Goal: Information Seeking & Learning: Learn about a topic

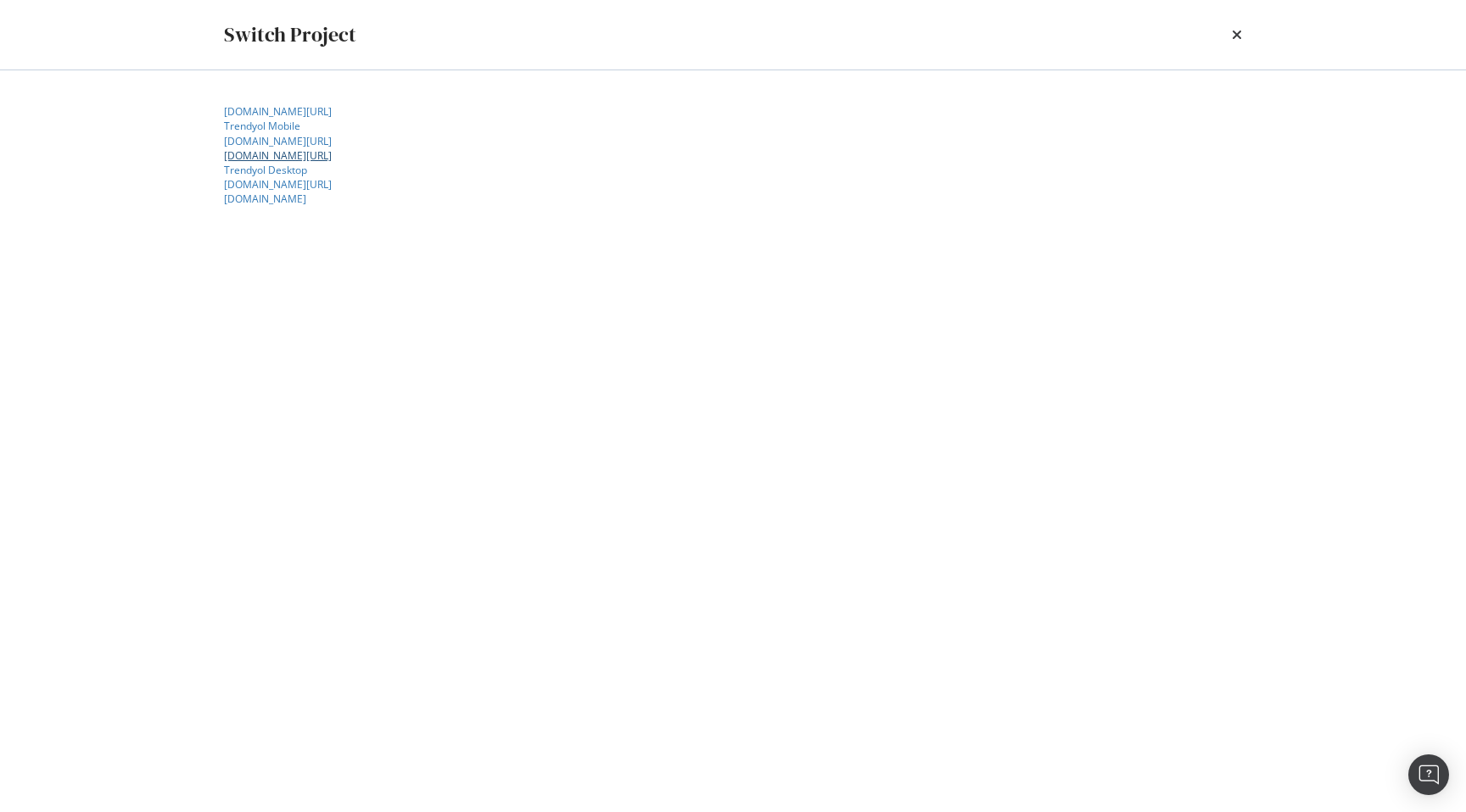
click at [308, 162] on link "[DOMAIN_NAME][URL]" at bounding box center [278, 155] width 108 height 14
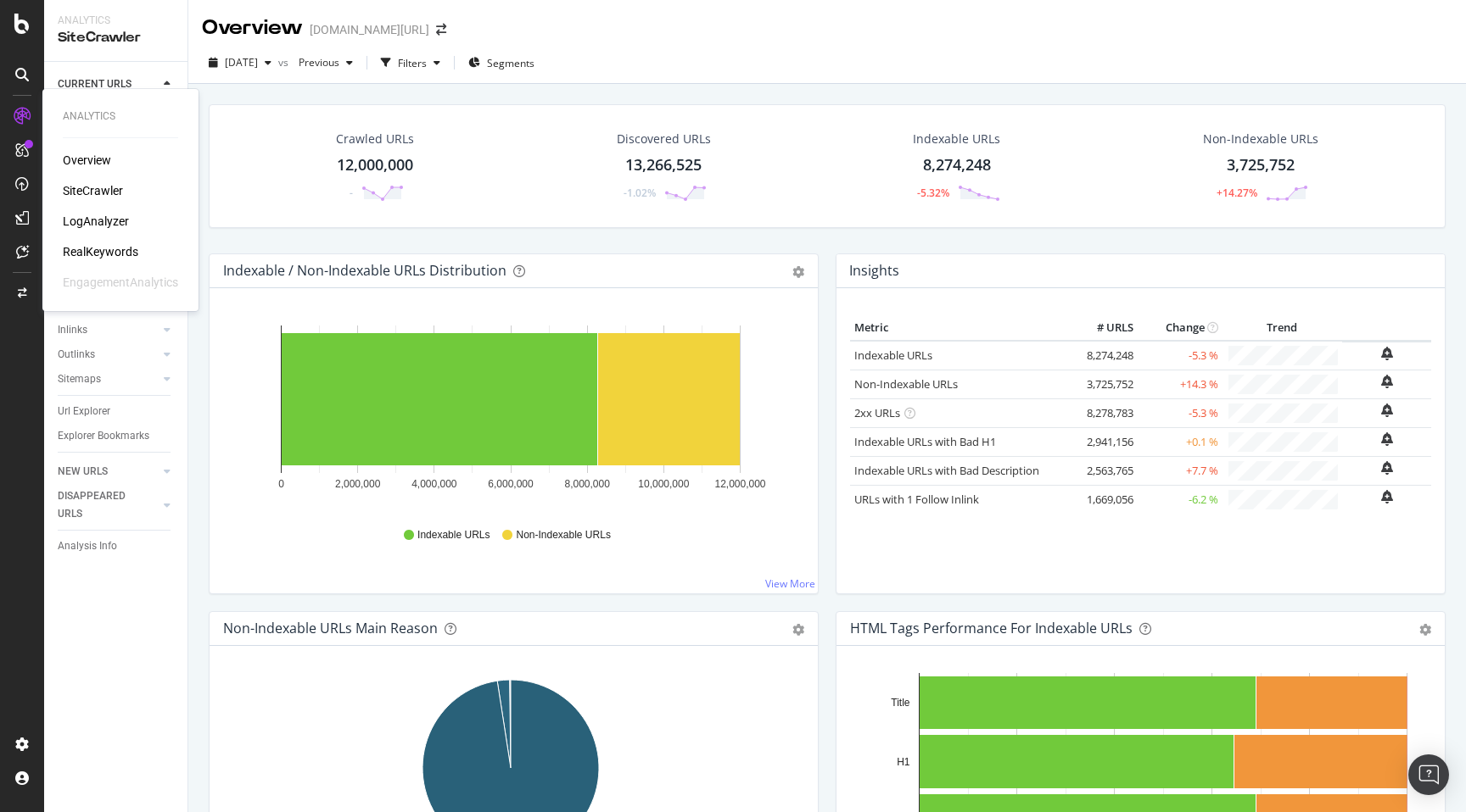
click at [102, 246] on div "RealKeywords" at bounding box center [100, 252] width 76 height 17
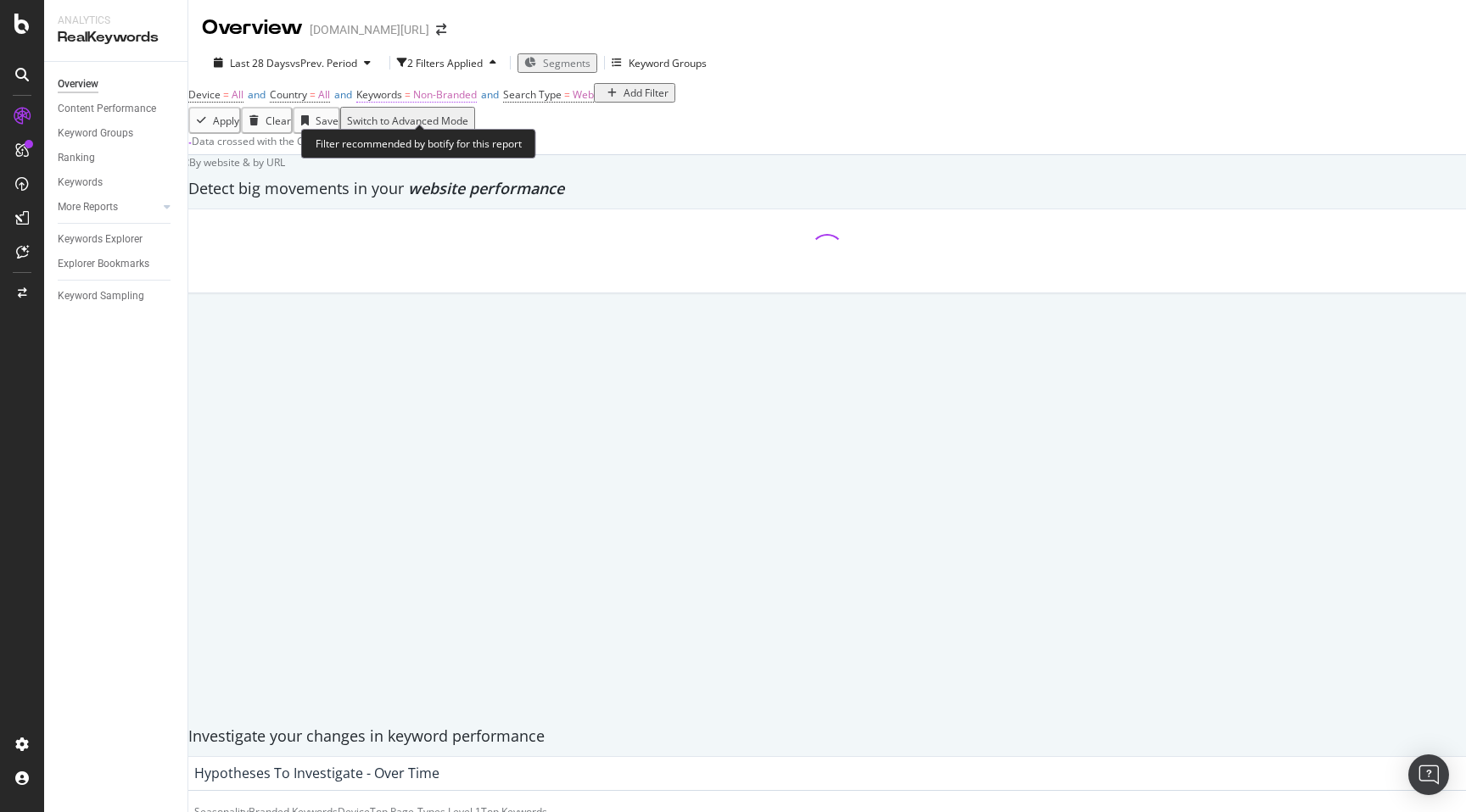
click at [447, 102] on span "Non-Branded" at bounding box center [445, 95] width 63 height 14
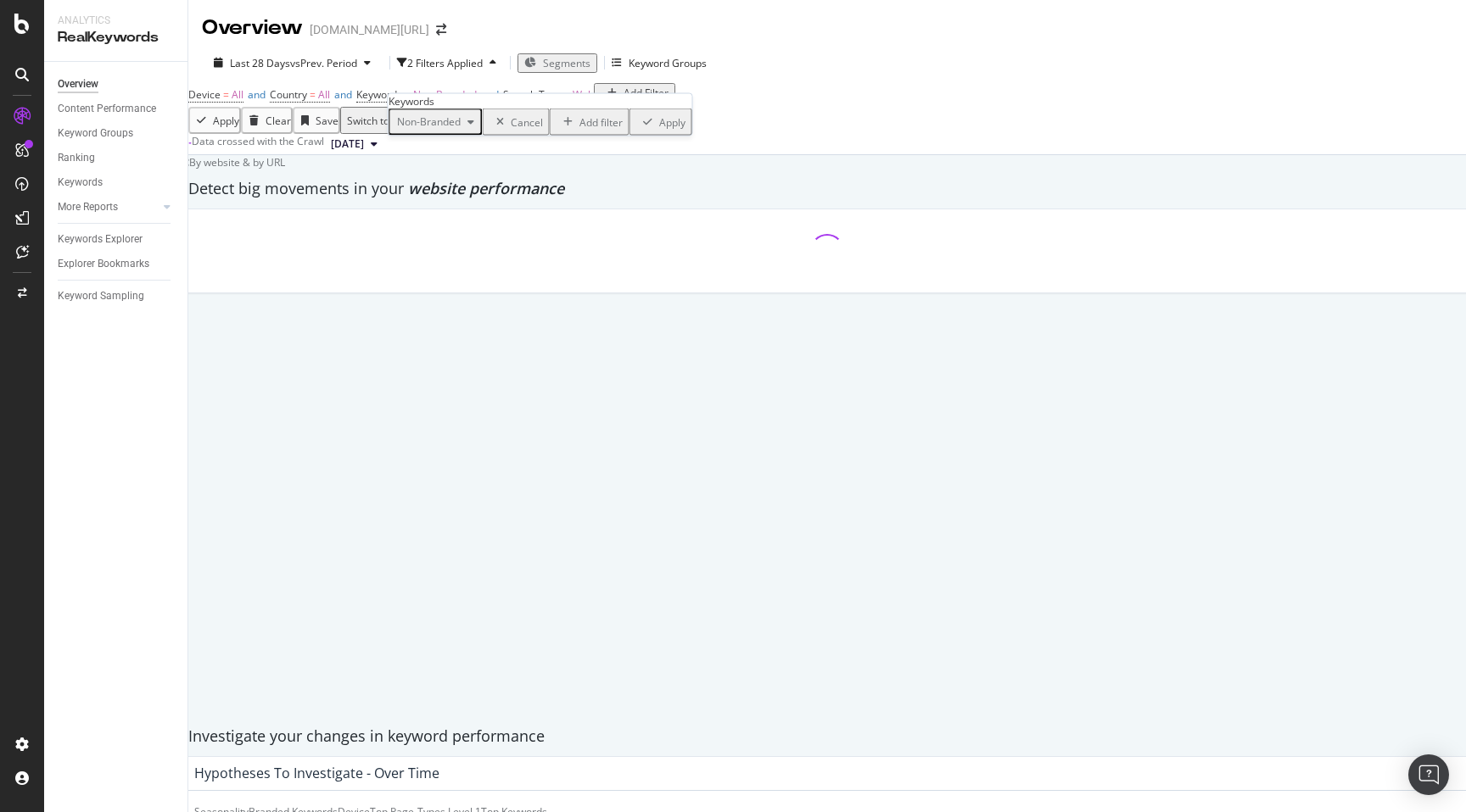
click at [438, 128] on span "Non-Branded" at bounding box center [425, 121] width 71 height 14
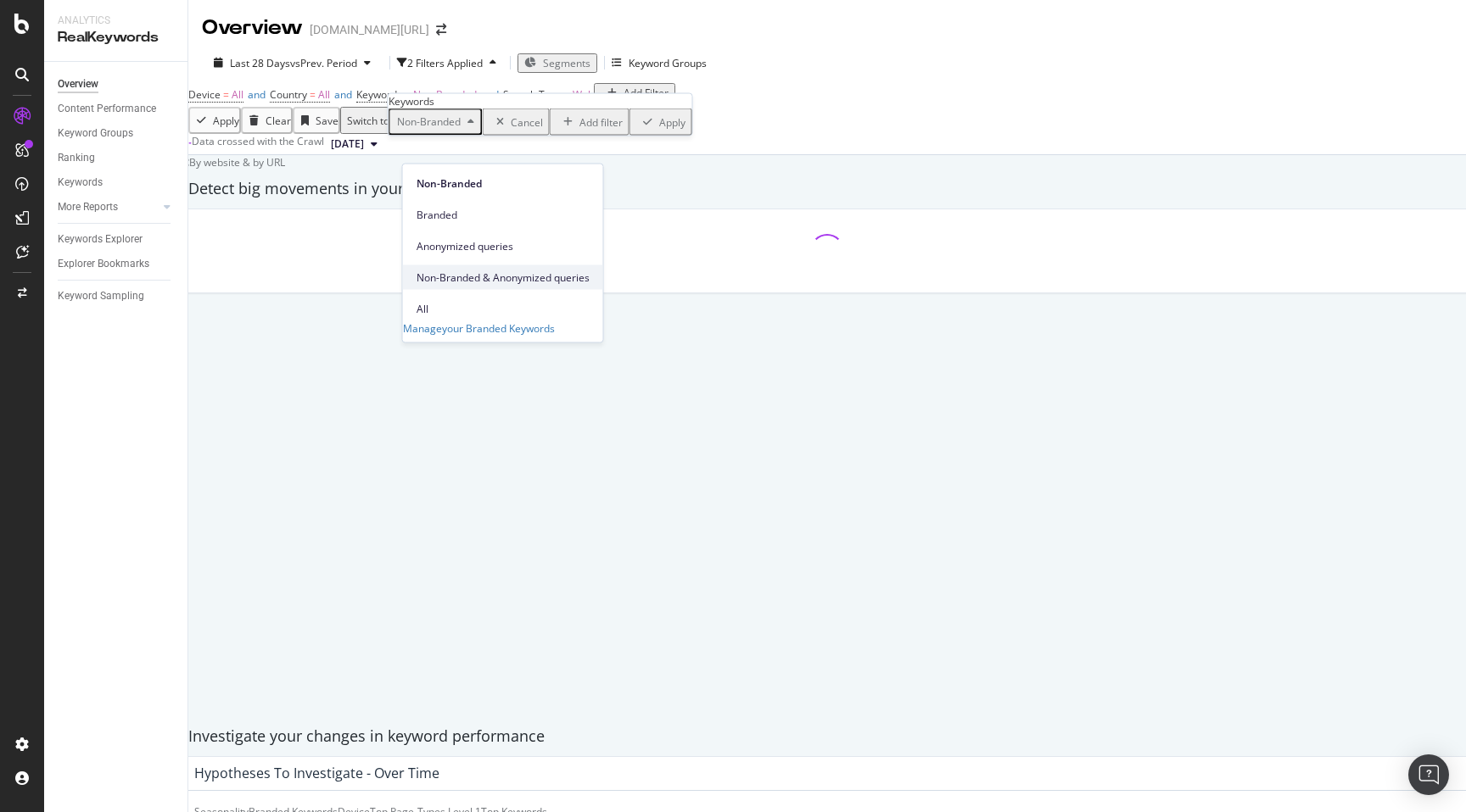
click at [444, 269] on span "Non-Branded & Anonymized queries" at bounding box center [503, 277] width 173 height 15
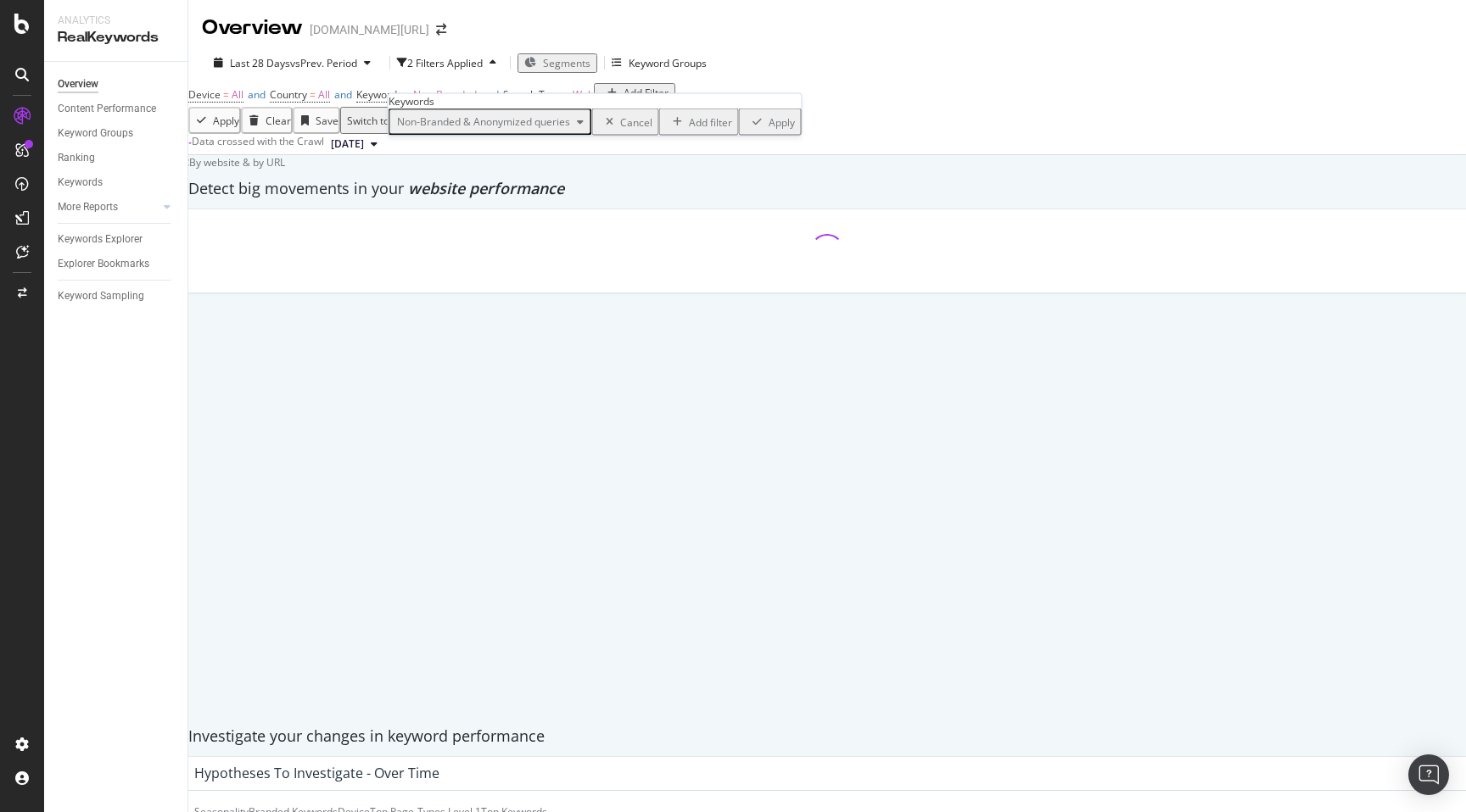
click at [769, 128] on div "Apply" at bounding box center [781, 121] width 26 height 14
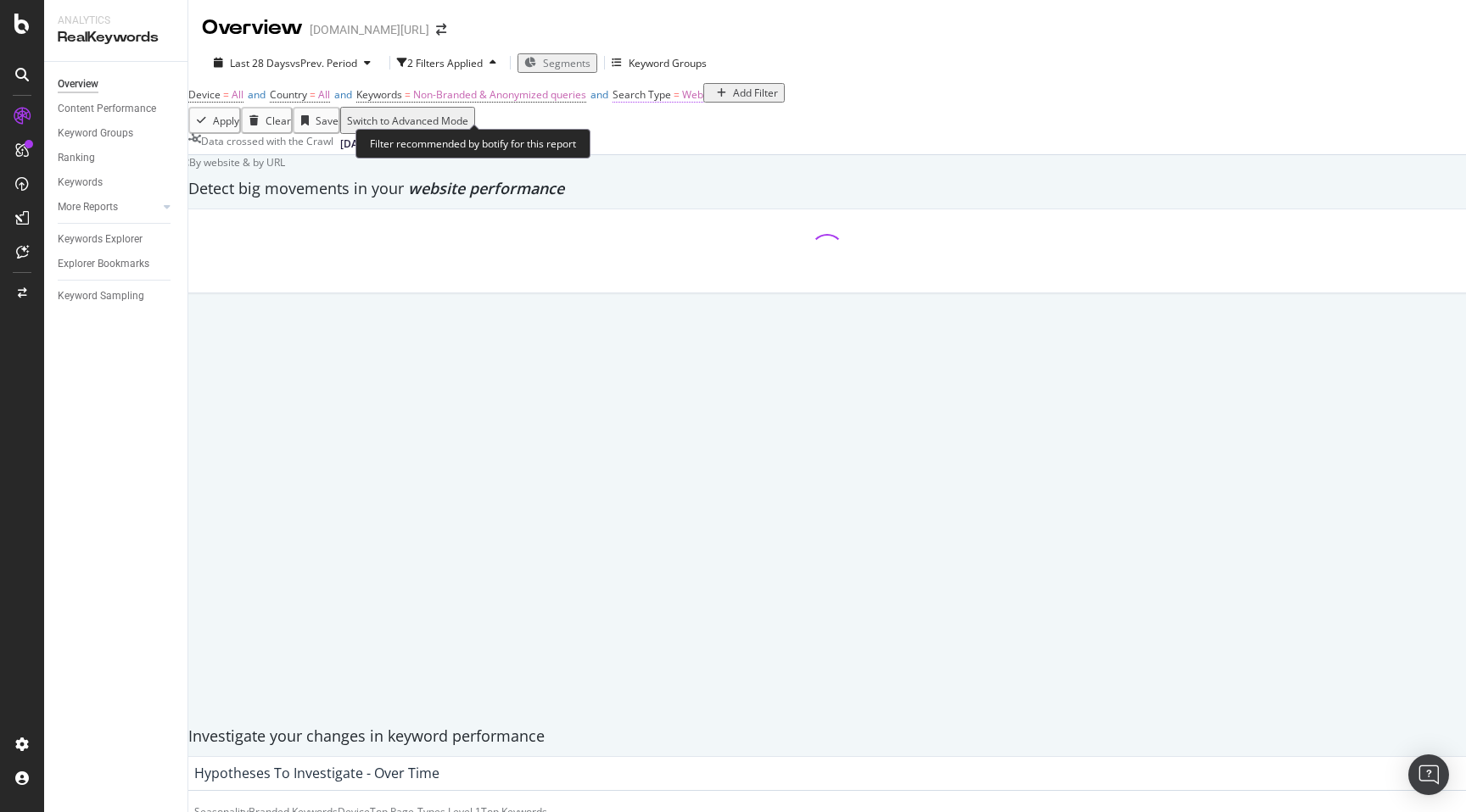
click at [671, 102] on span "Search Type" at bounding box center [642, 95] width 59 height 14
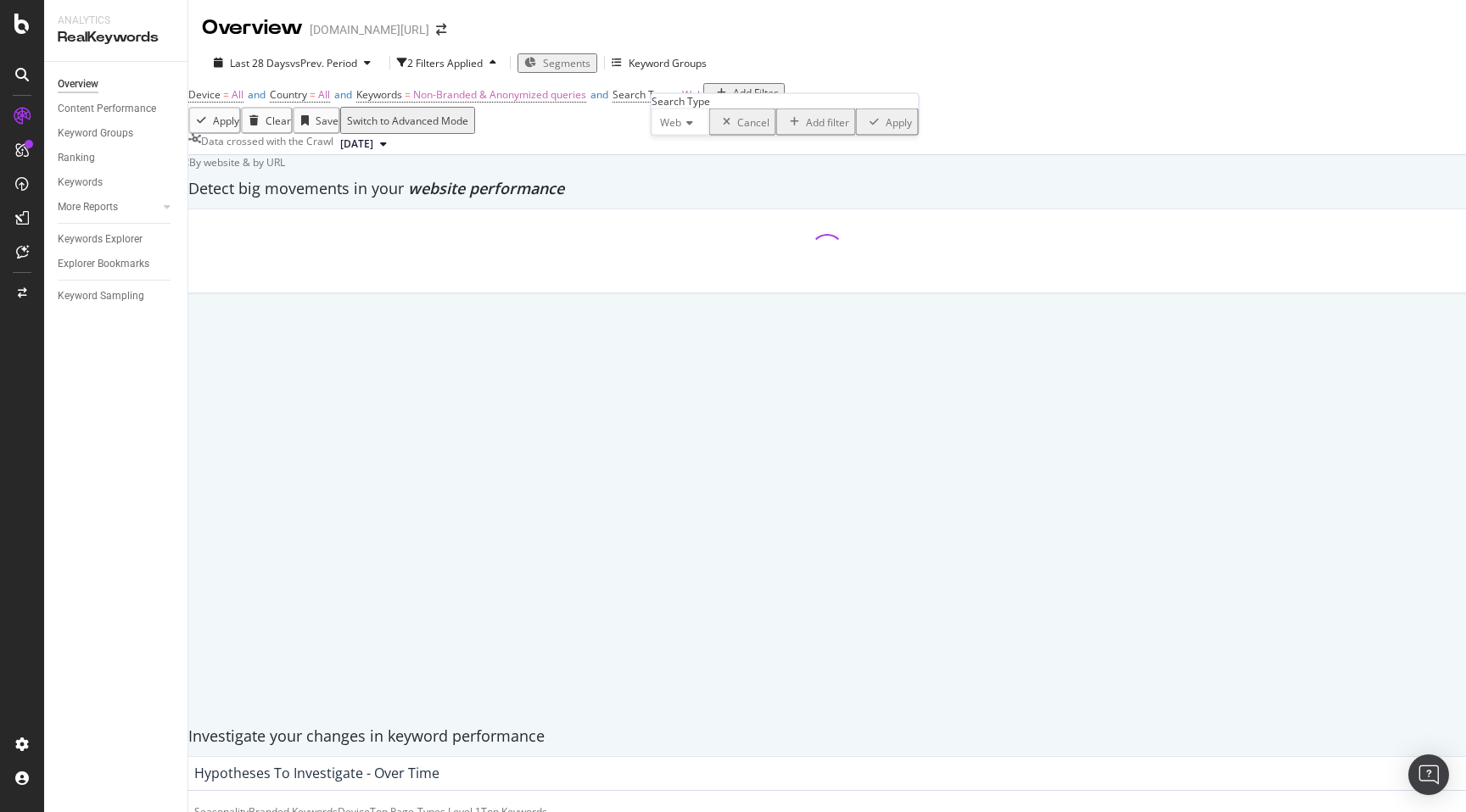
click at [681, 136] on div "Web" at bounding box center [680, 122] width 58 height 27
click at [693, 153] on div "All" at bounding box center [680, 145] width 56 height 18
click at [876, 128] on div "Apply" at bounding box center [888, 121] width 26 height 14
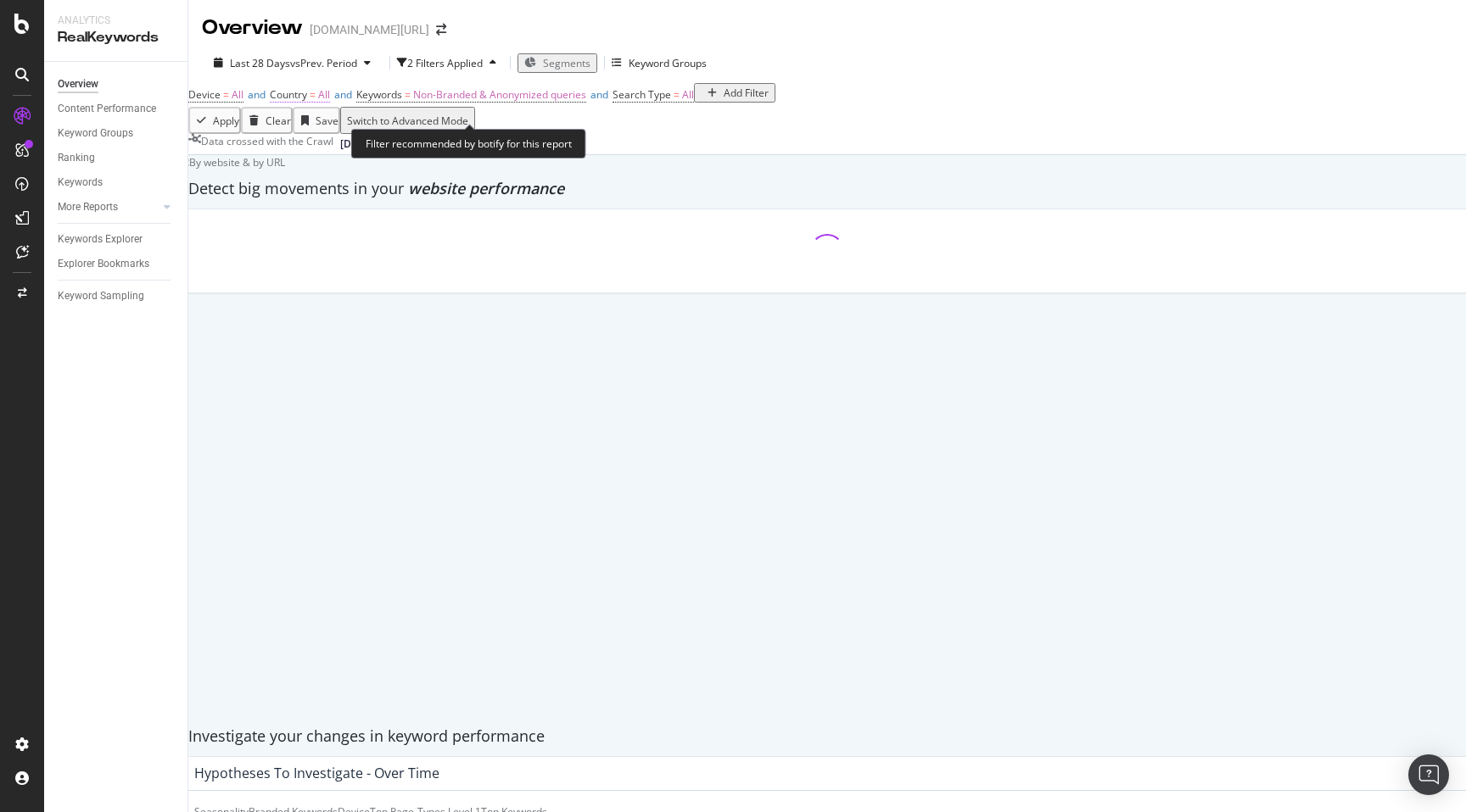
click at [307, 102] on span "Country" at bounding box center [288, 95] width 37 height 14
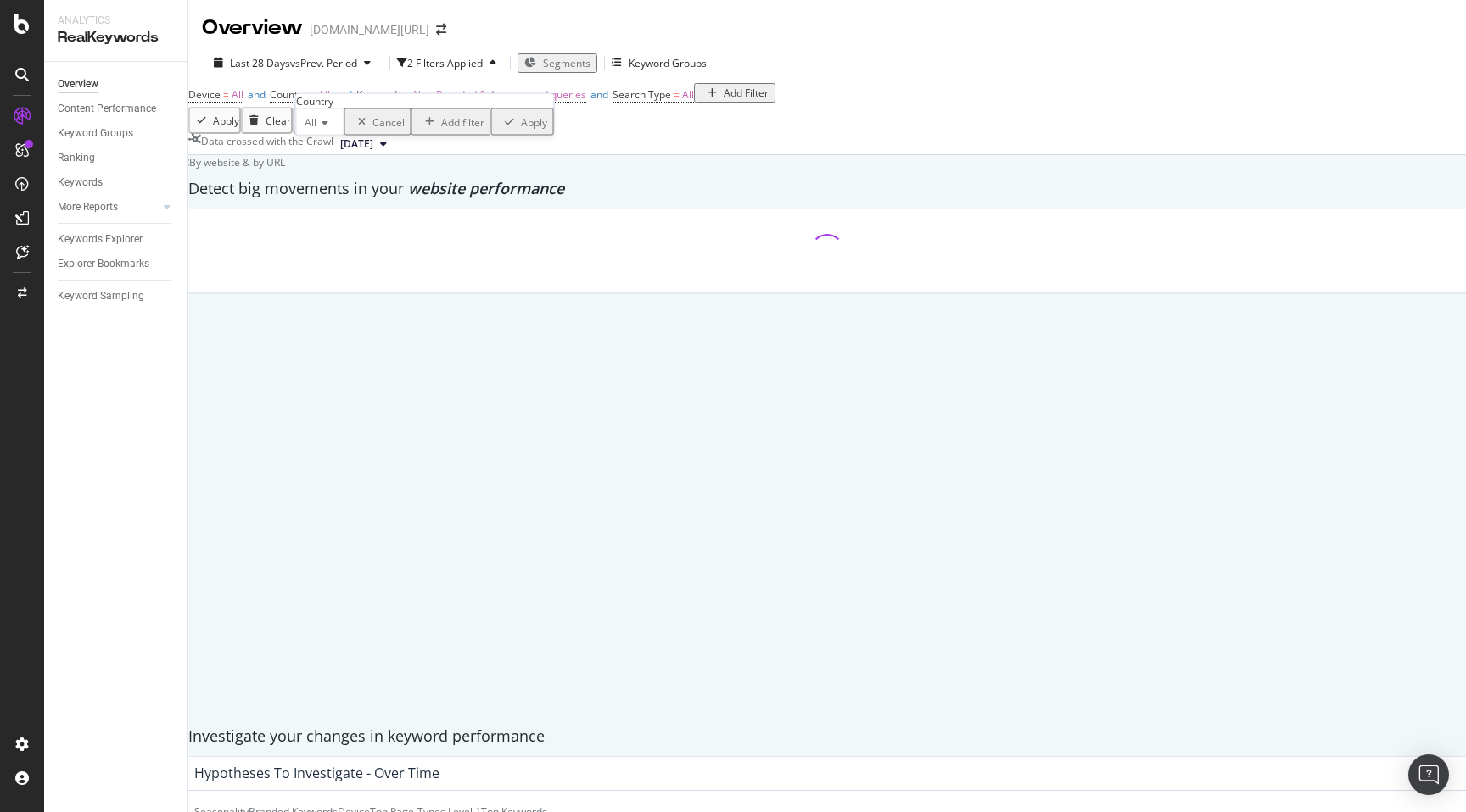
click at [328, 128] on icon at bounding box center [321, 122] width 12 height 10
click at [348, 187] on span "[GEOGRAPHIC_DATA]" at bounding box center [352, 180] width 103 height 14
click at [612, 128] on div "Apply" at bounding box center [624, 121] width 26 height 14
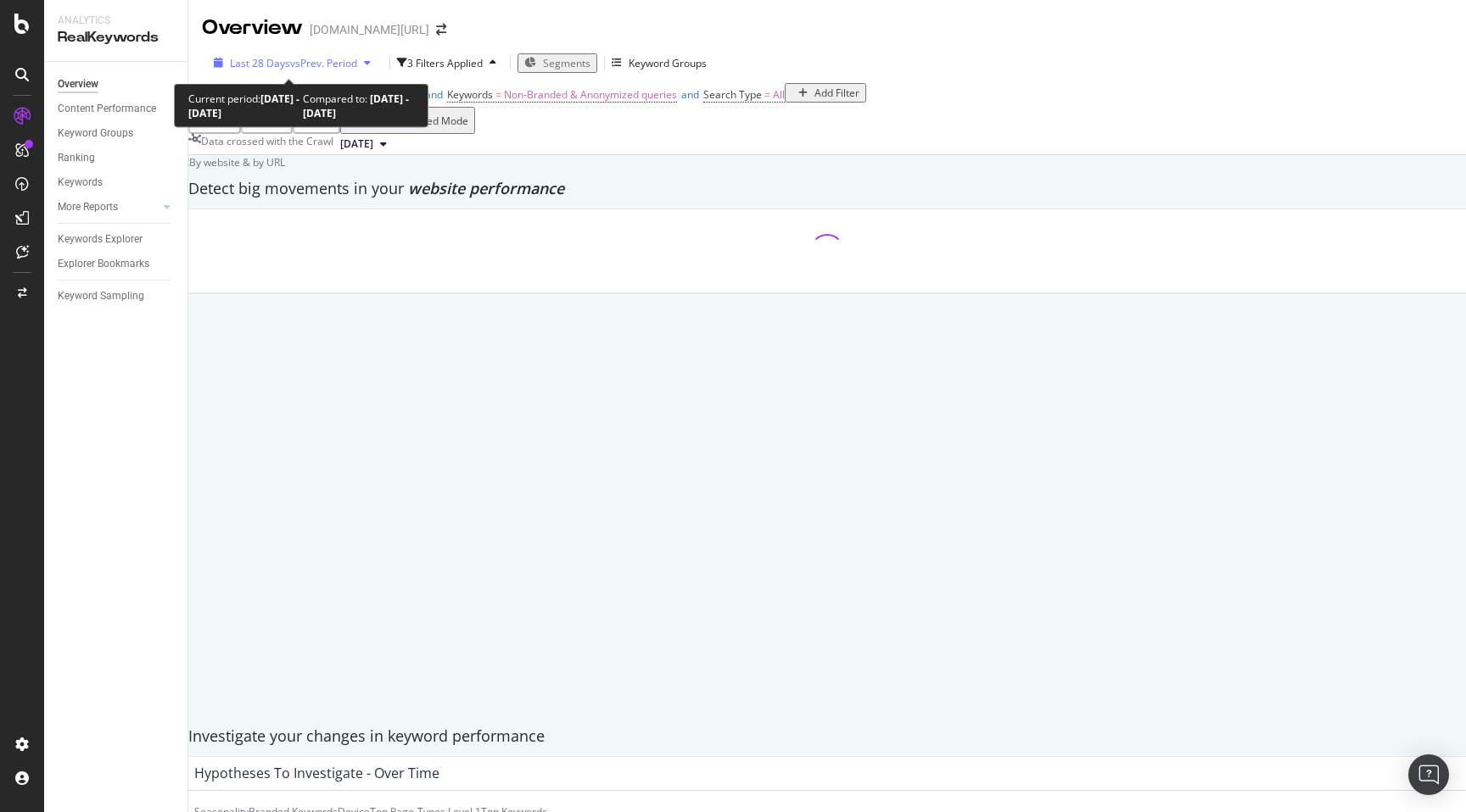
click at [294, 60] on span "vs Prev. Period" at bounding box center [323, 63] width 67 height 14
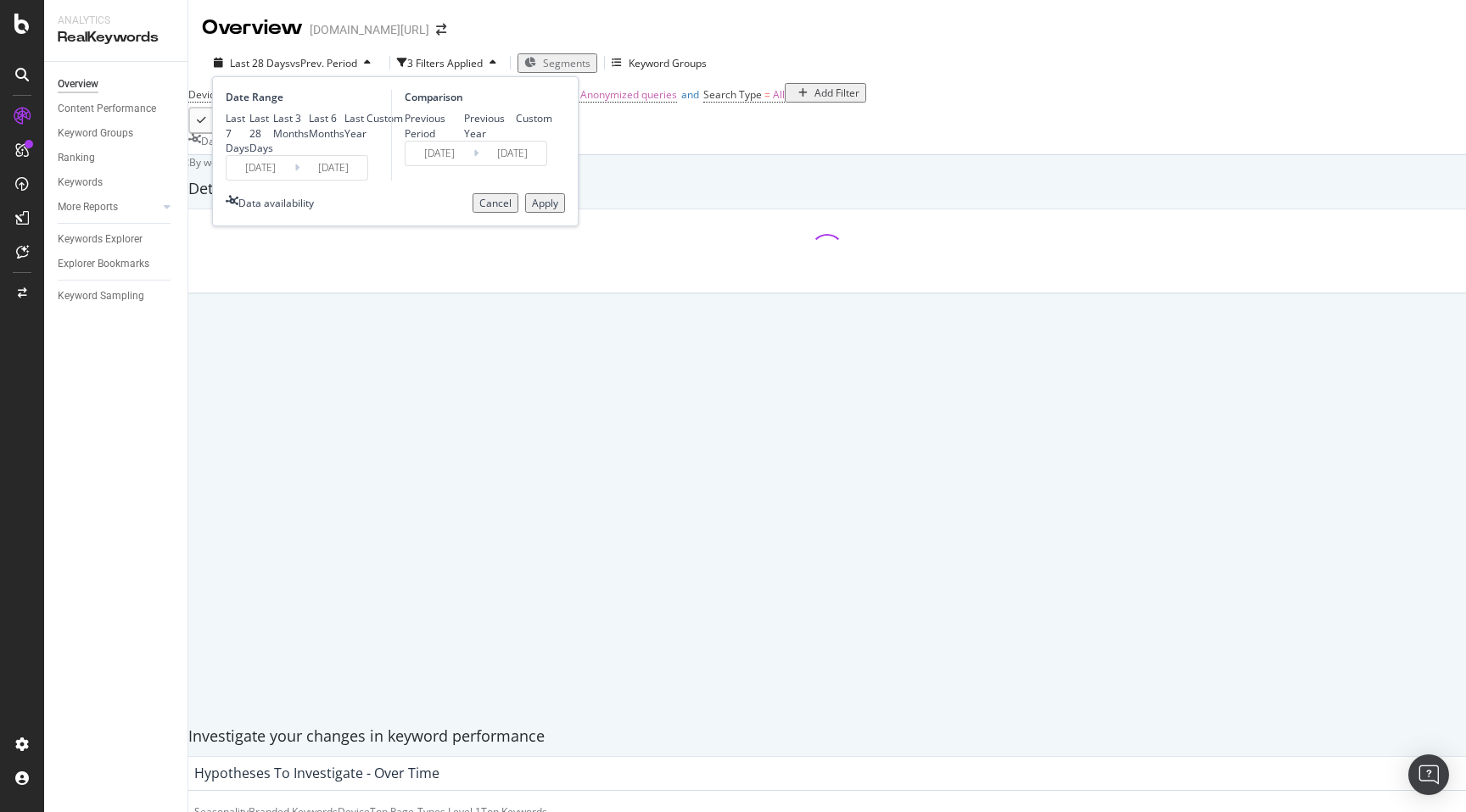
click at [366, 126] on div "Custom" at bounding box center [384, 118] width 37 height 14
click at [275, 179] on input "[DATE]" at bounding box center [261, 168] width 68 height 24
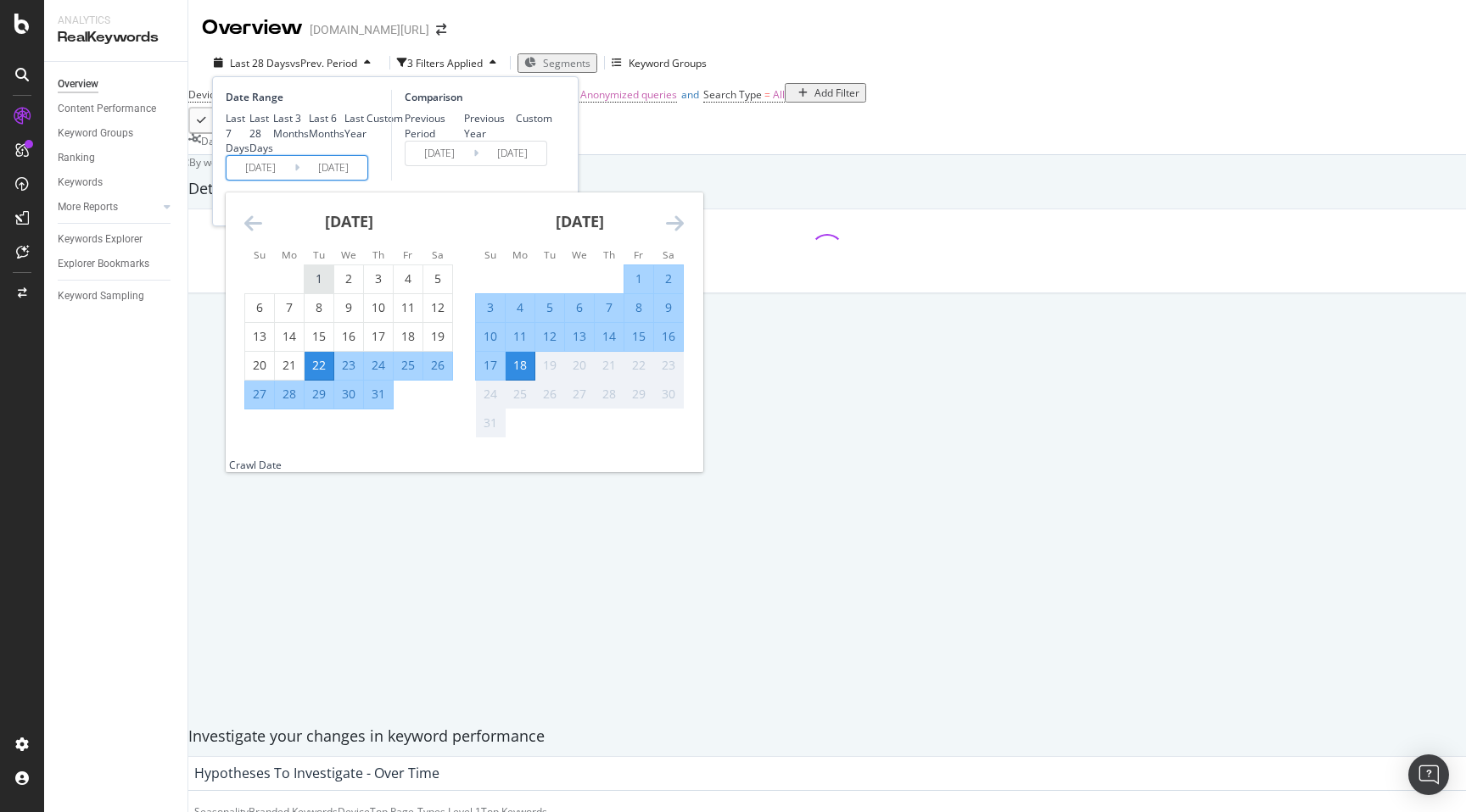
click at [323, 287] on div "1" at bounding box center [319, 278] width 29 height 17
type input "[DATE]"
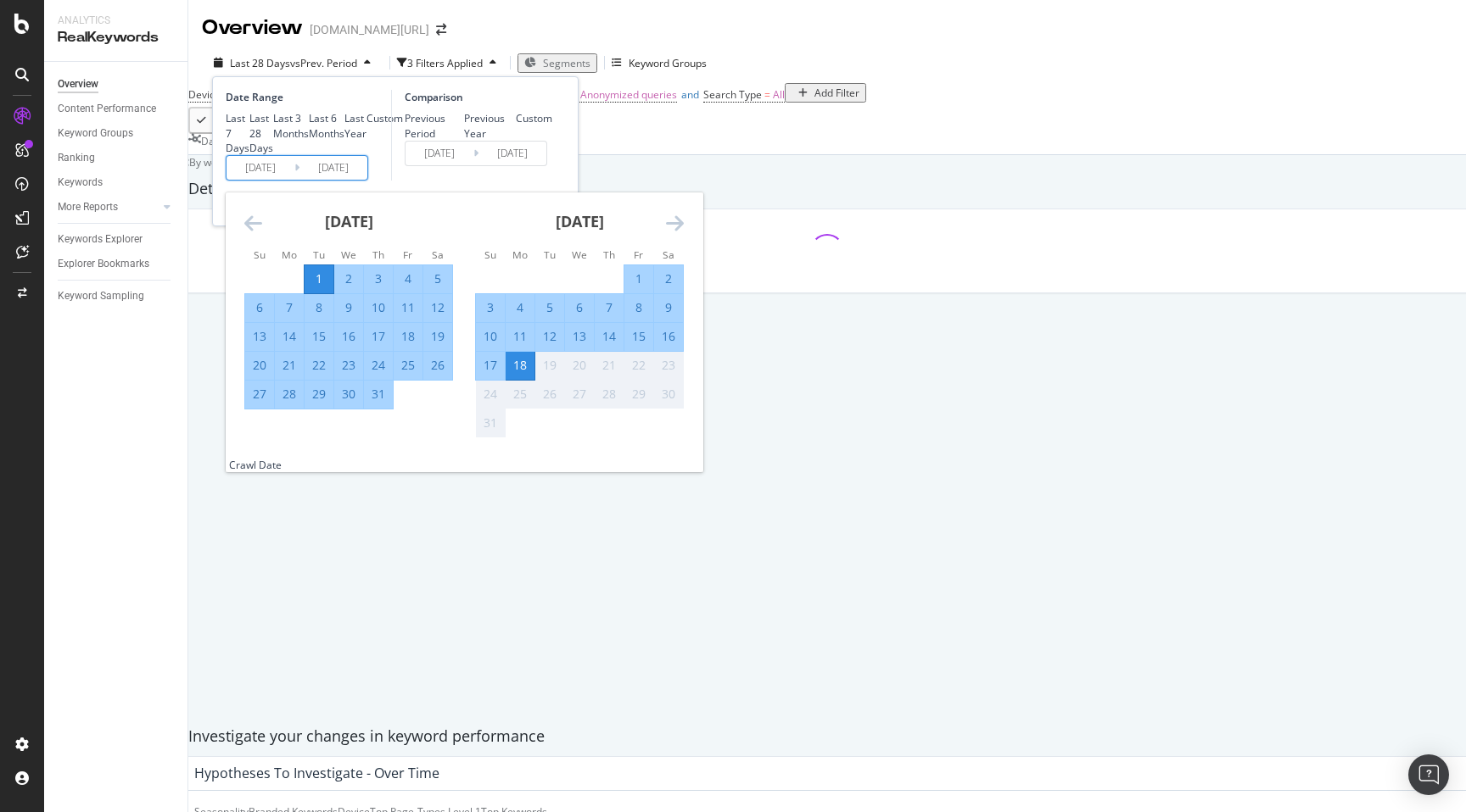
click at [379, 402] on div "31" at bounding box center [379, 394] width 29 height 17
type input "[DATE]"
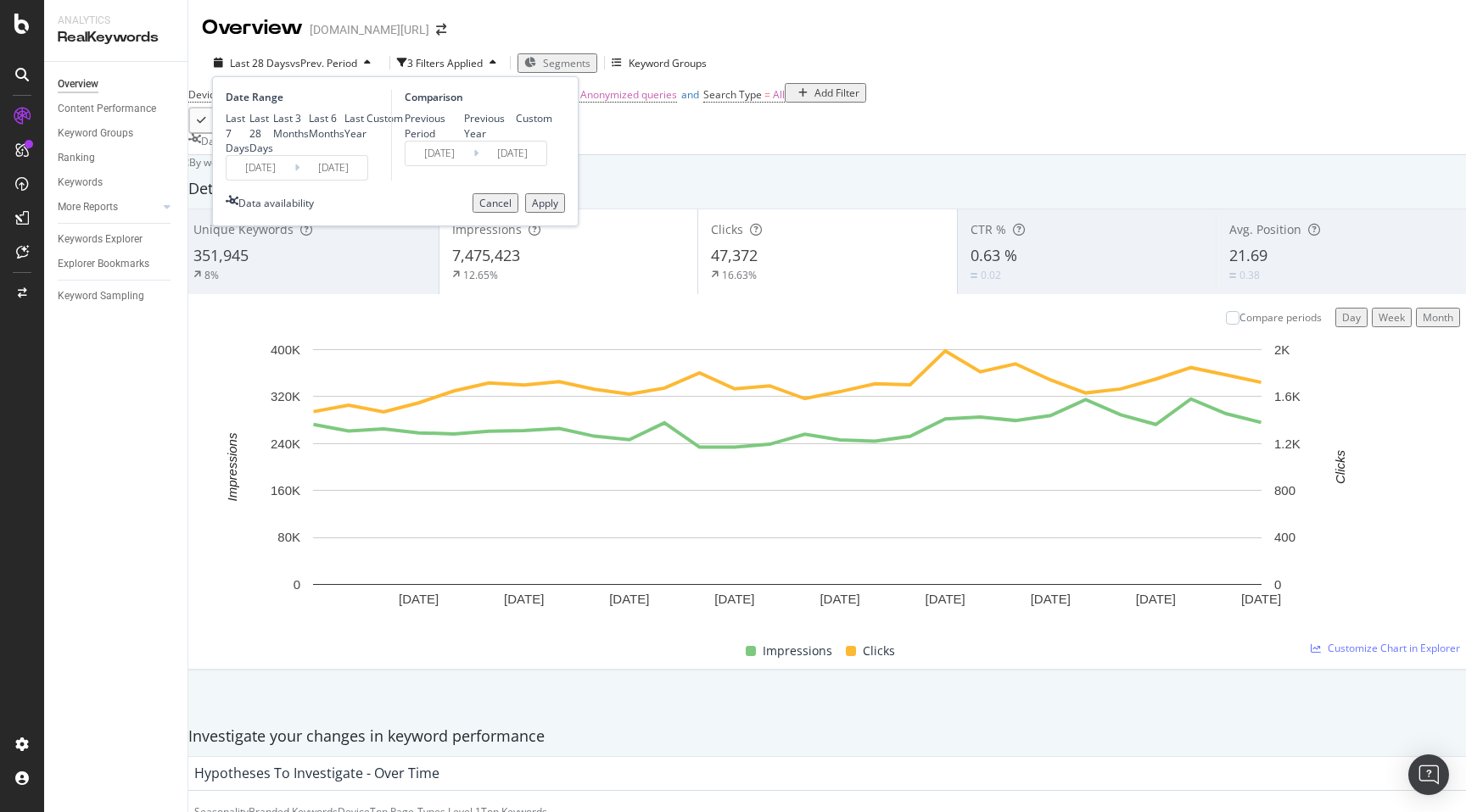
click at [534, 211] on div "Apply" at bounding box center [545, 203] width 26 height 14
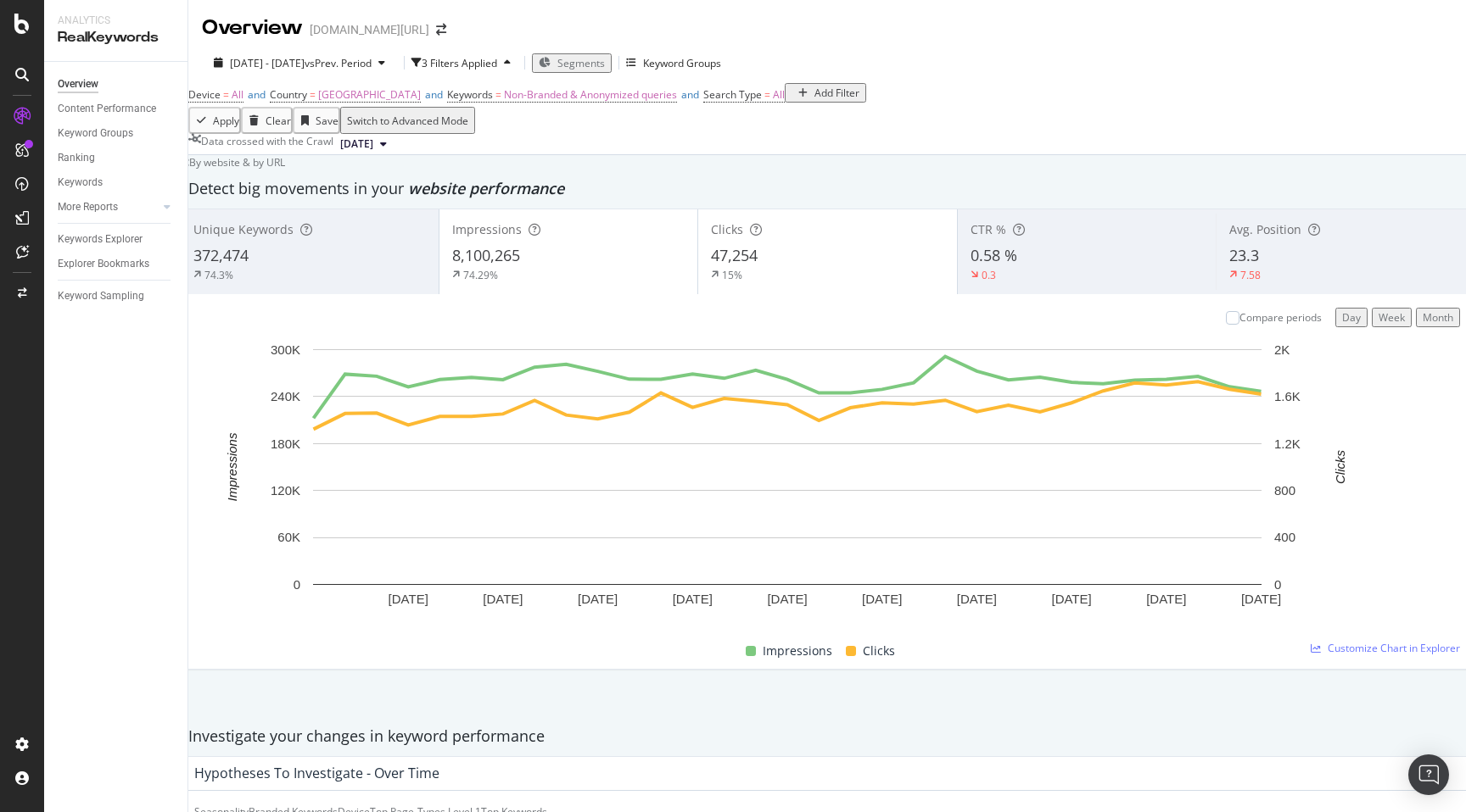
click at [814, 100] on div "Add Filter" at bounding box center [837, 93] width 45 height 14
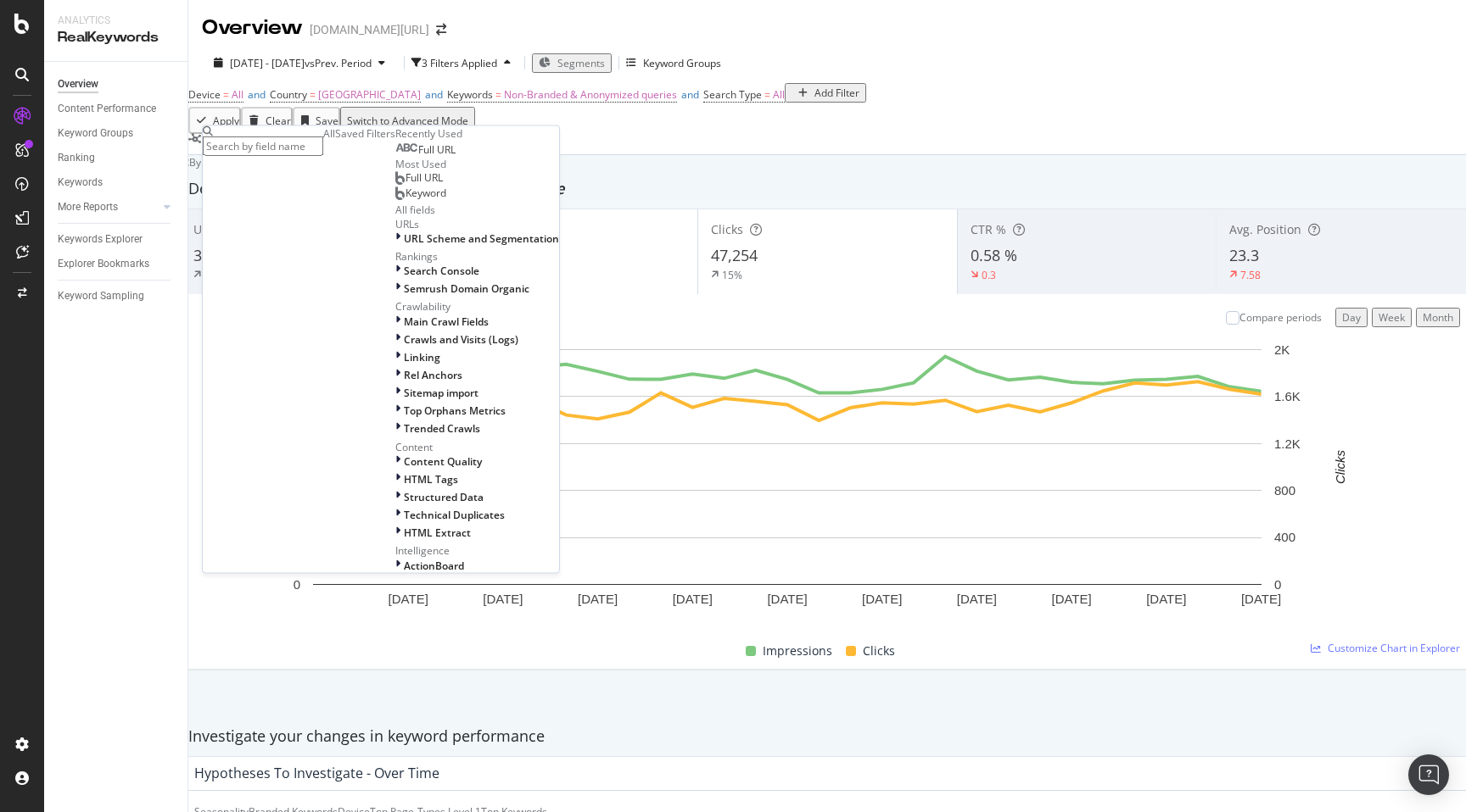
click at [619, 134] on div "Apply Clear Save Switch to Advanced Mode" at bounding box center [827, 120] width 1278 height 27
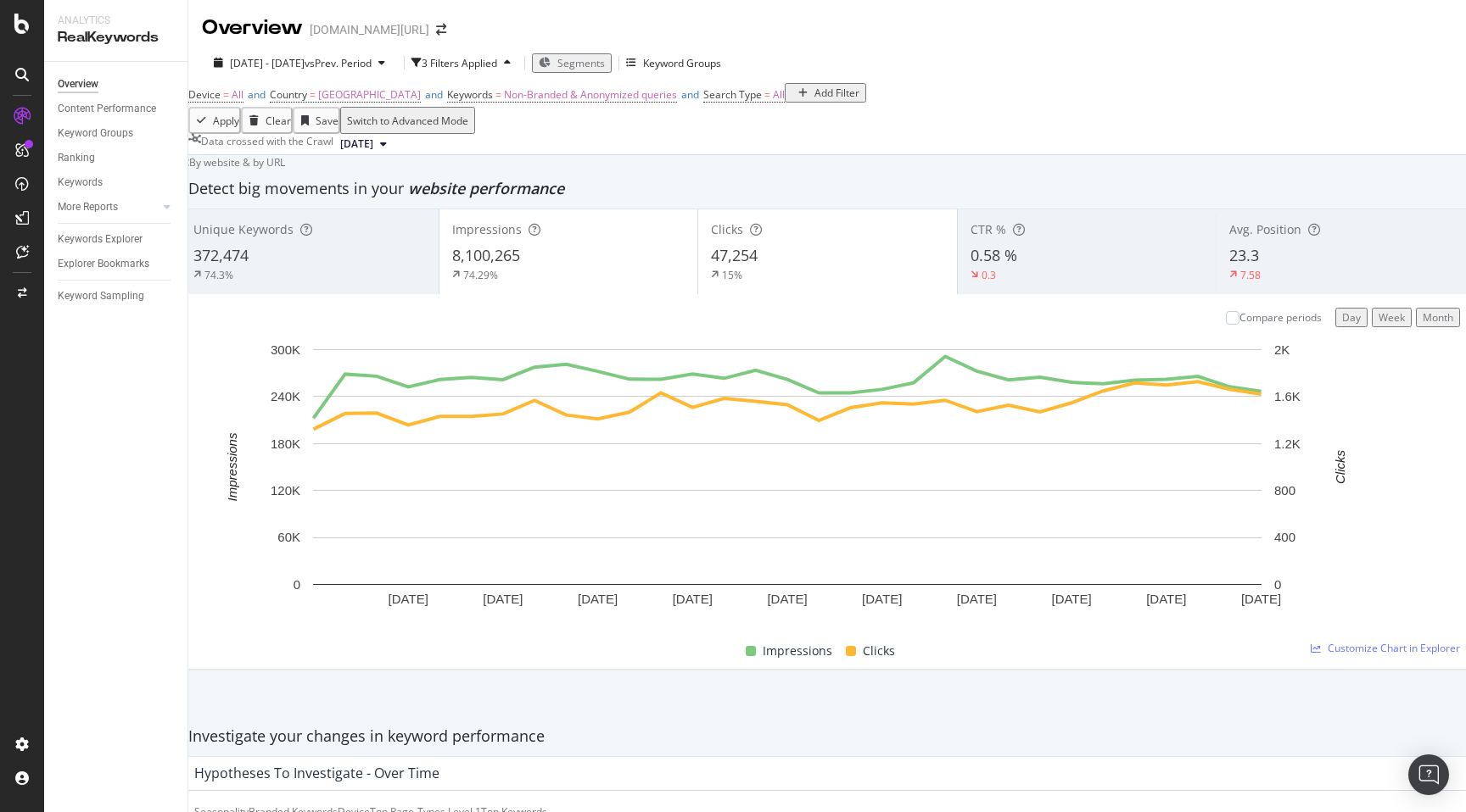
click at [814, 100] on div "Add Filter" at bounding box center [837, 93] width 45 height 14
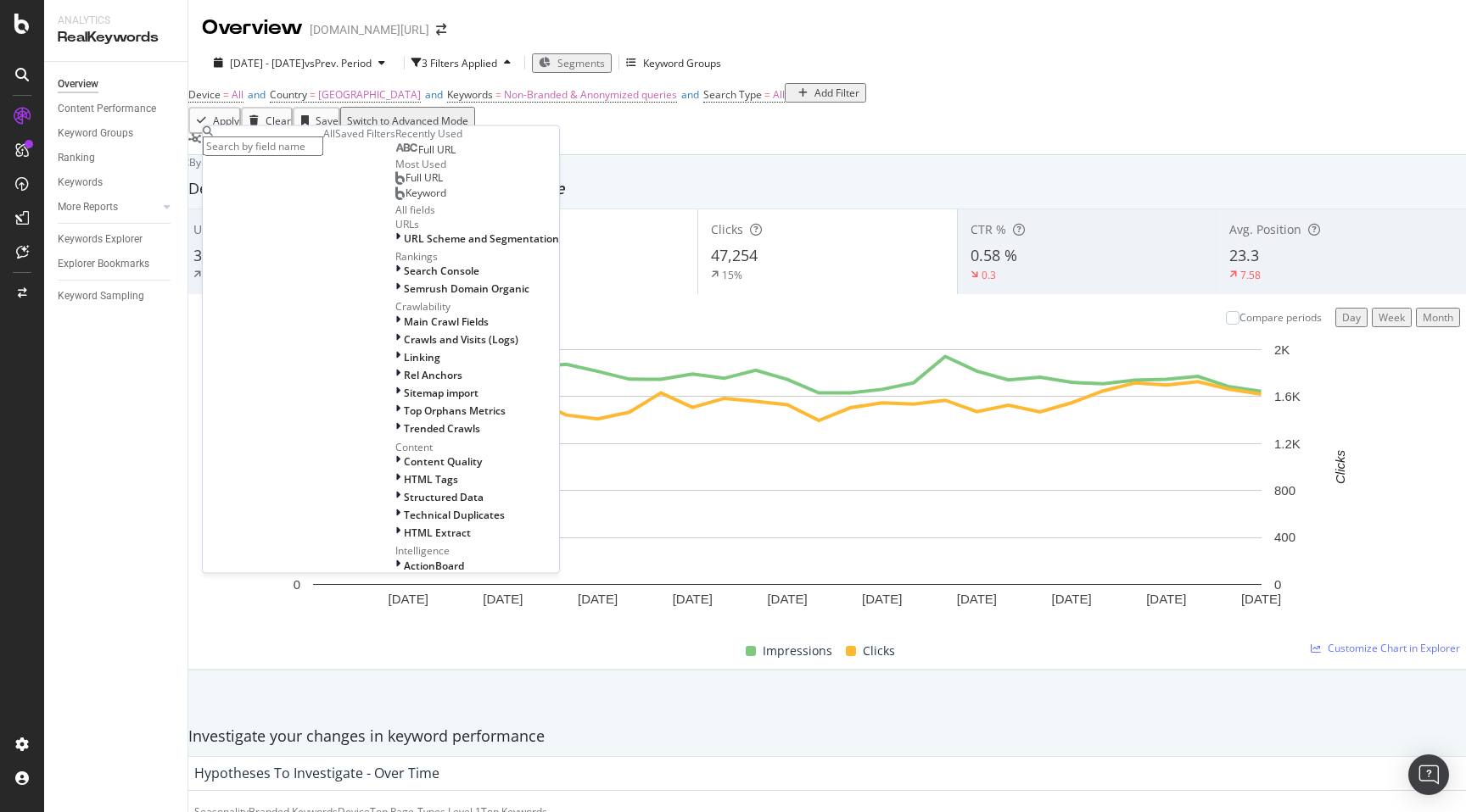
click at [285, 170] on div "By website & by URL" at bounding box center [232, 162] width 105 height 14
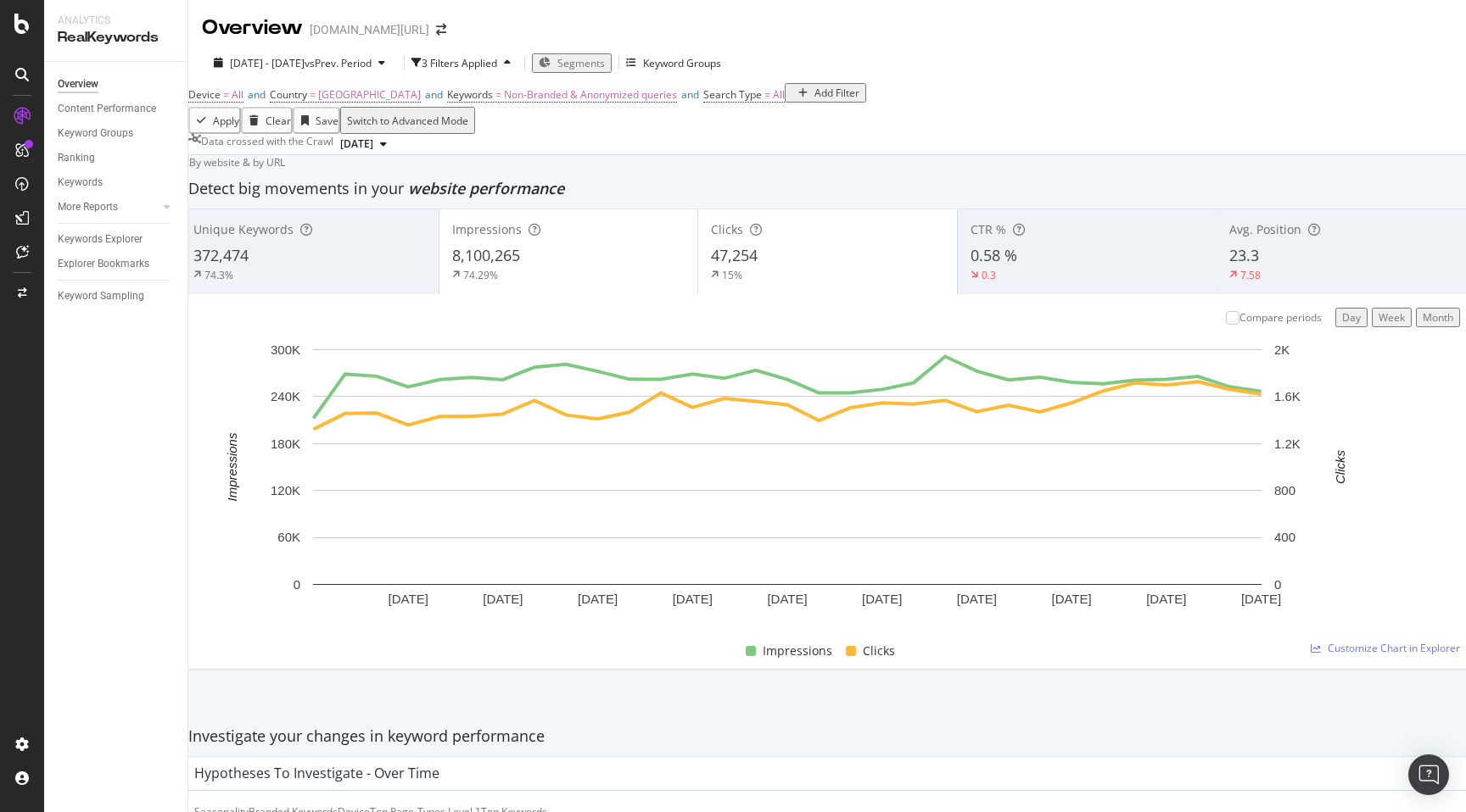
click at [814, 100] on div "Add Filter" at bounding box center [837, 93] width 45 height 14
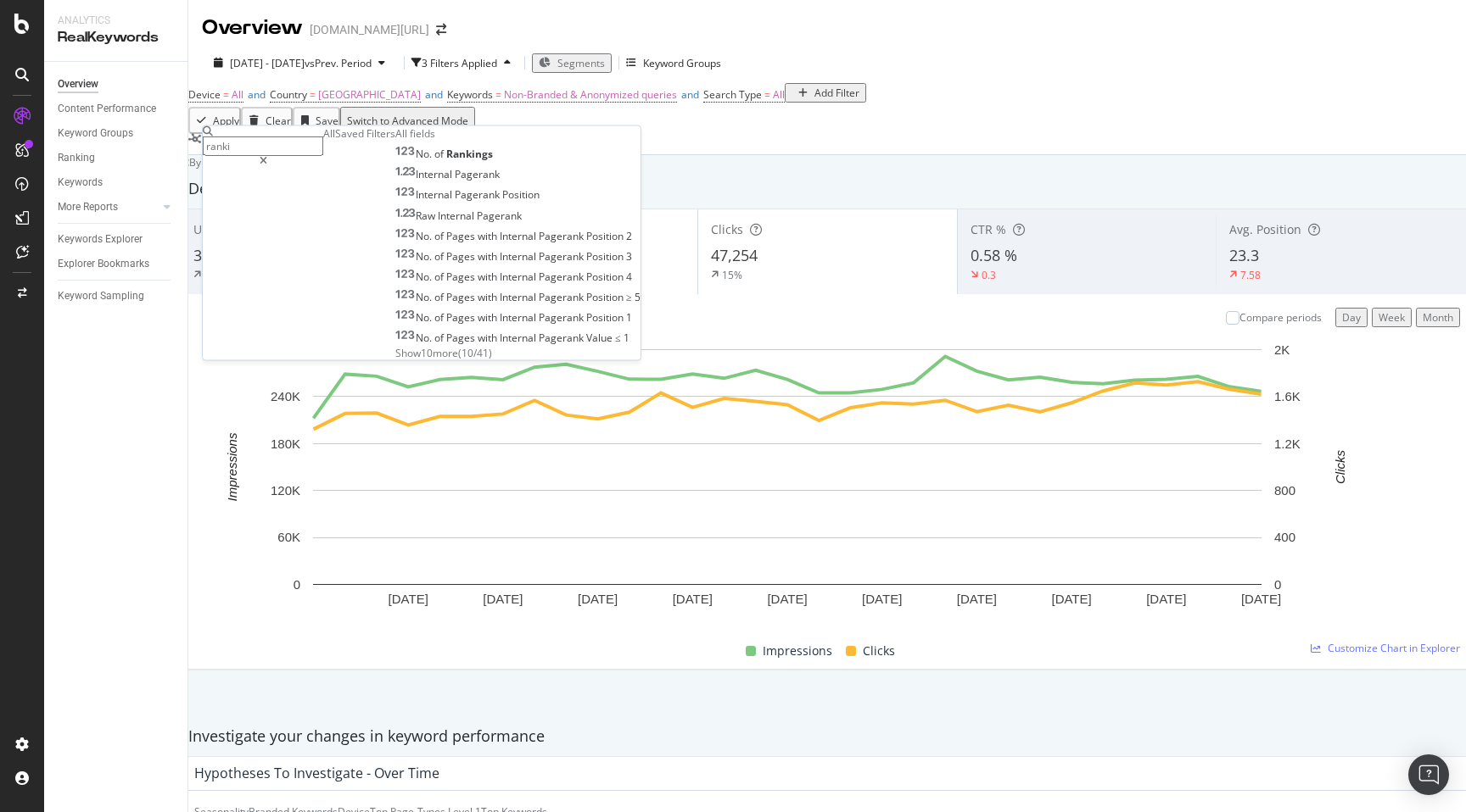
drag, startPoint x: 362, startPoint y: 150, endPoint x: 205, endPoint y: 145, distance: 157.1
click at [205, 145] on div "ranki" at bounding box center [262, 244] width 121 height 234
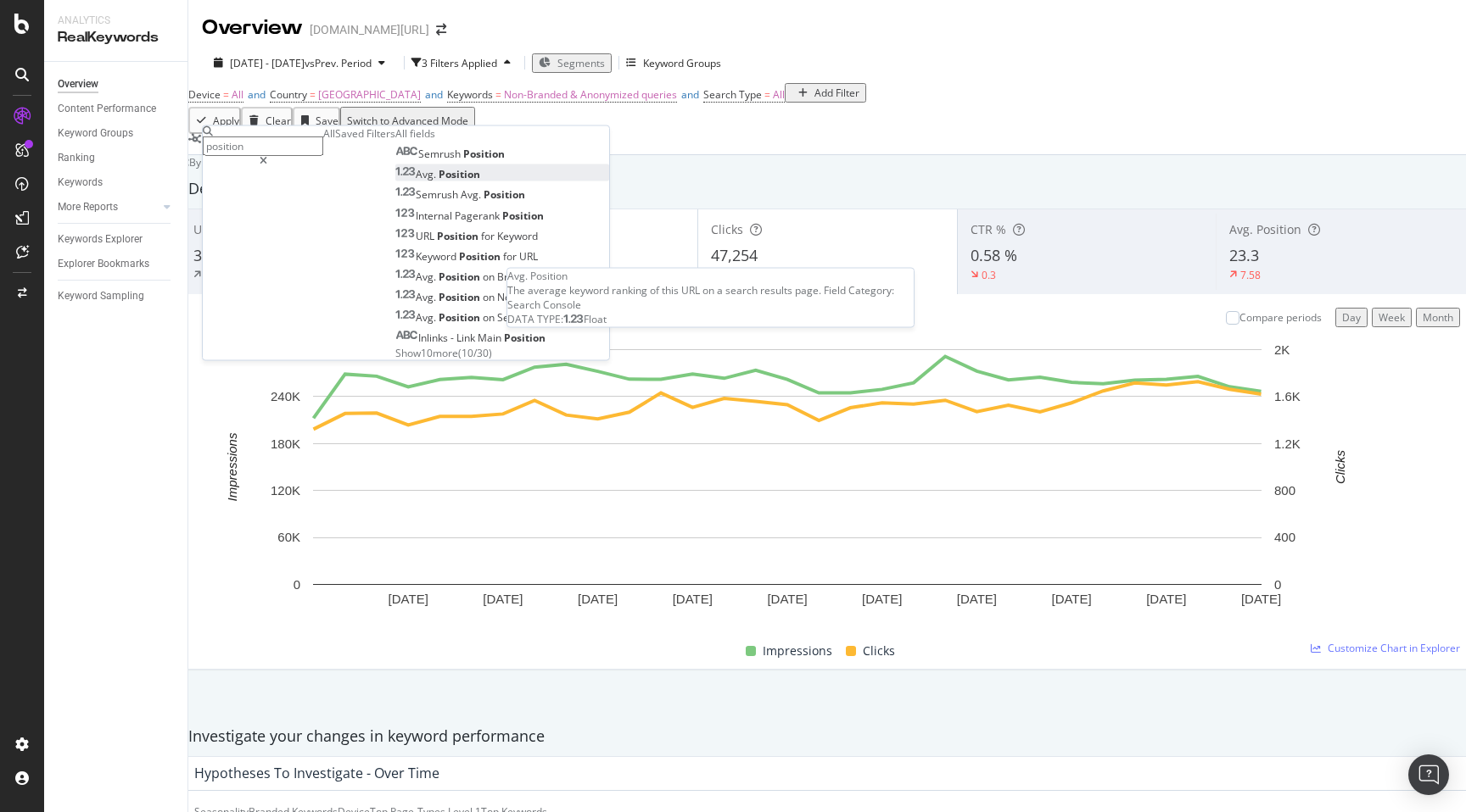
type input "position"
click at [416, 181] on span "Avg." at bounding box center [428, 174] width 23 height 14
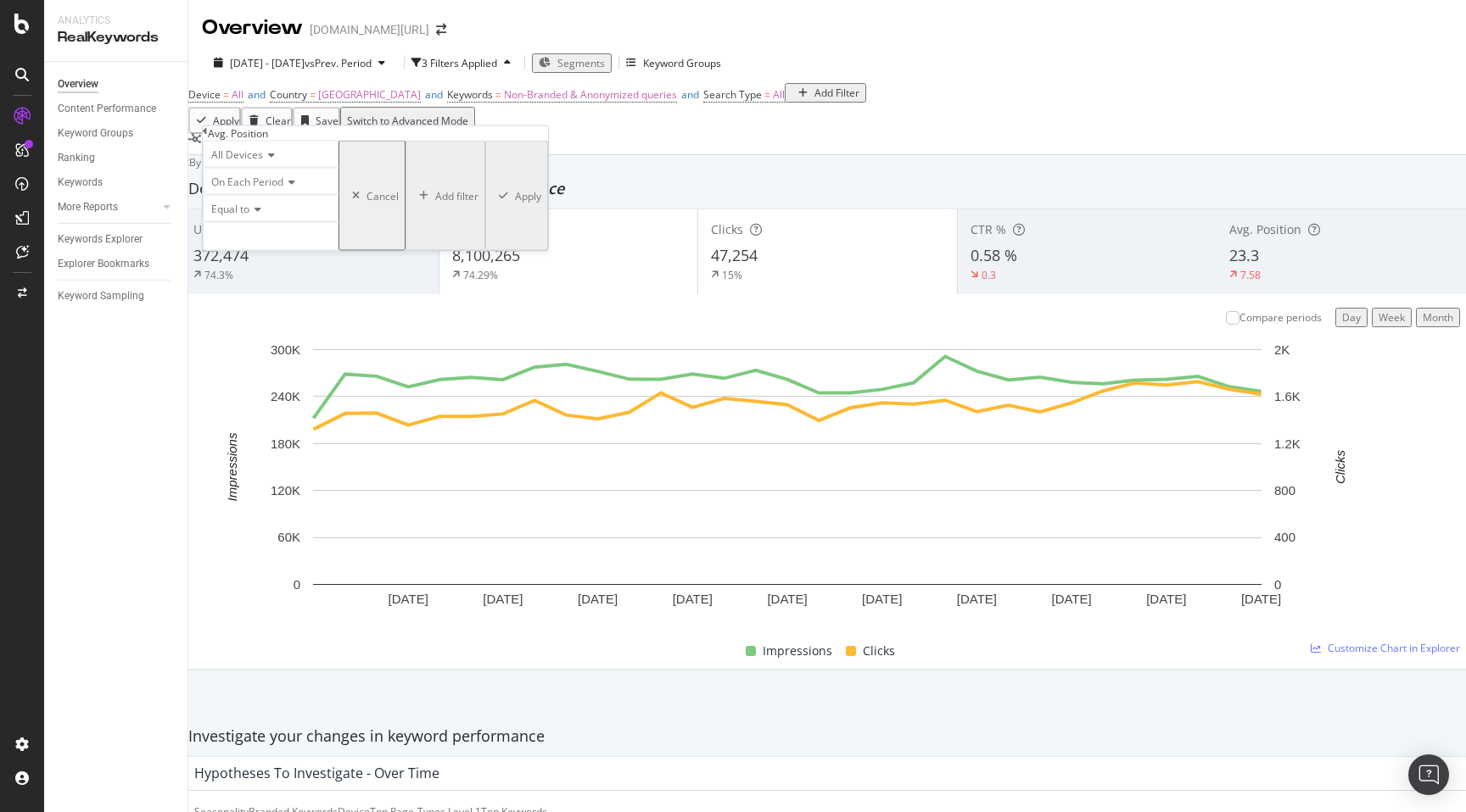
click at [249, 216] on span "Equal to" at bounding box center [230, 209] width 38 height 14
click at [266, 347] on div "Between" at bounding box center [271, 338] width 134 height 18
click at [271, 251] on input "0" at bounding box center [271, 236] width 136 height 29
type input "1"
click at [256, 294] on input "1" at bounding box center [271, 279] width 136 height 29
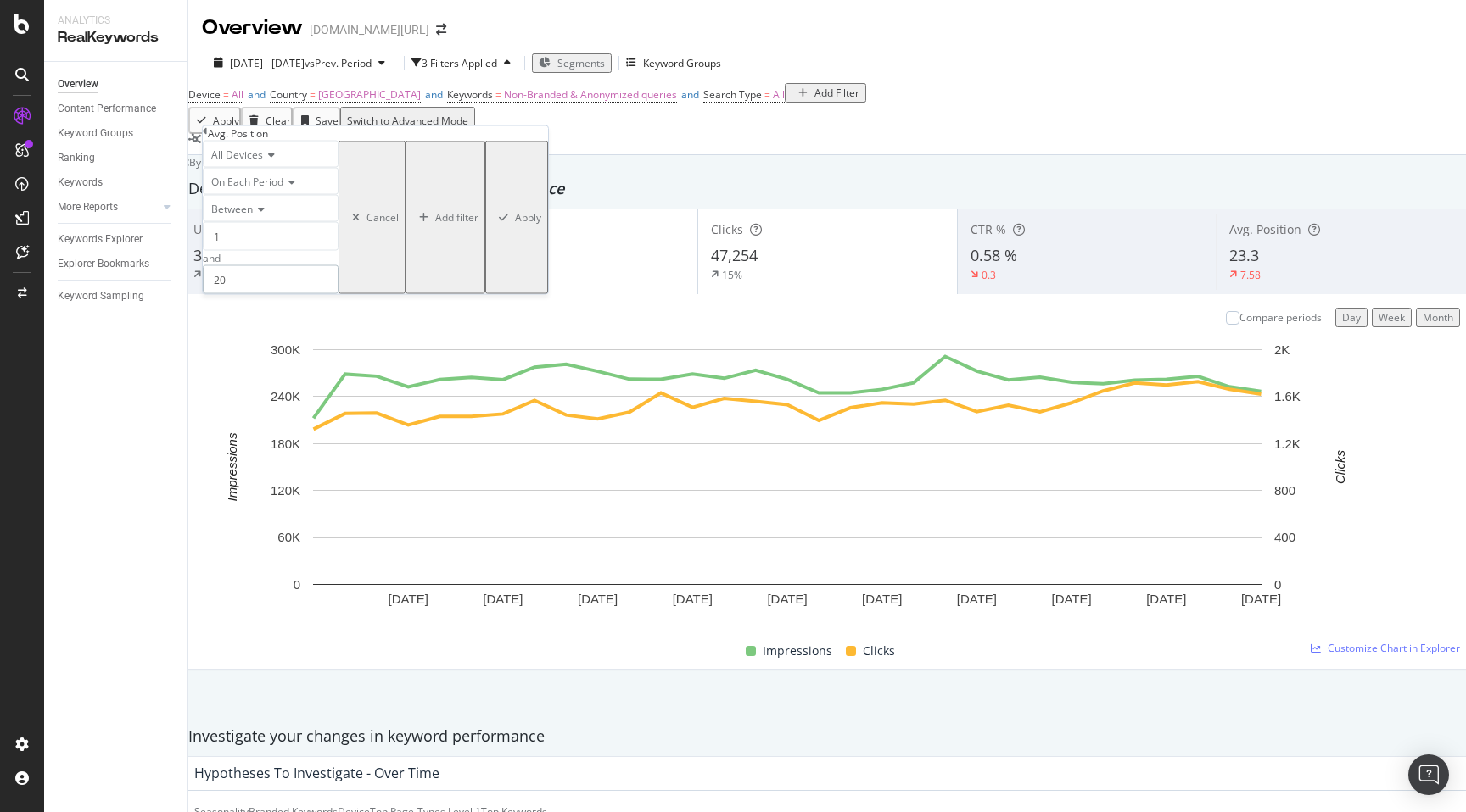
type input "20"
click at [515, 225] on div "Apply" at bounding box center [528, 218] width 26 height 14
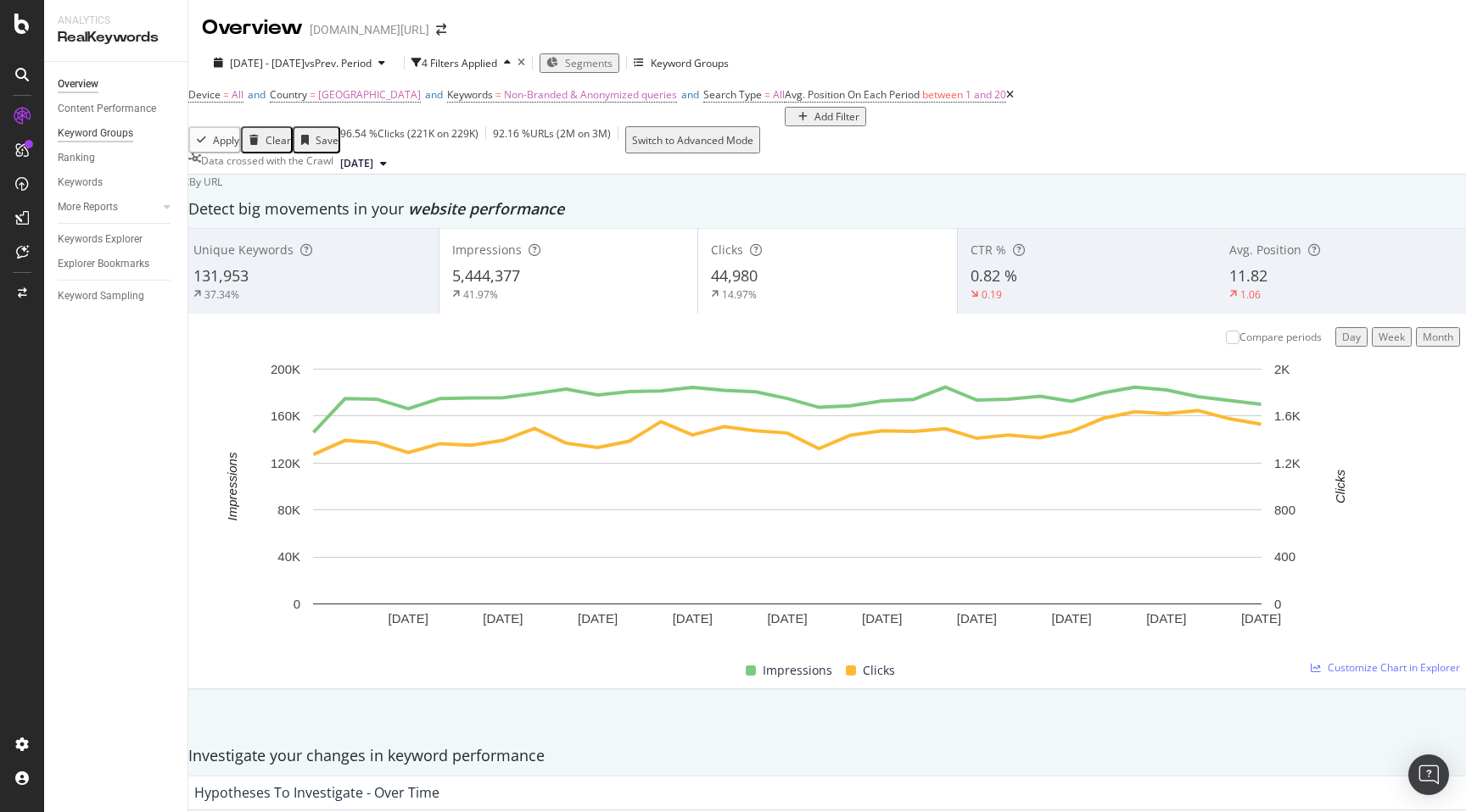
click at [131, 134] on div "Keyword Groups" at bounding box center [96, 134] width 76 height 18
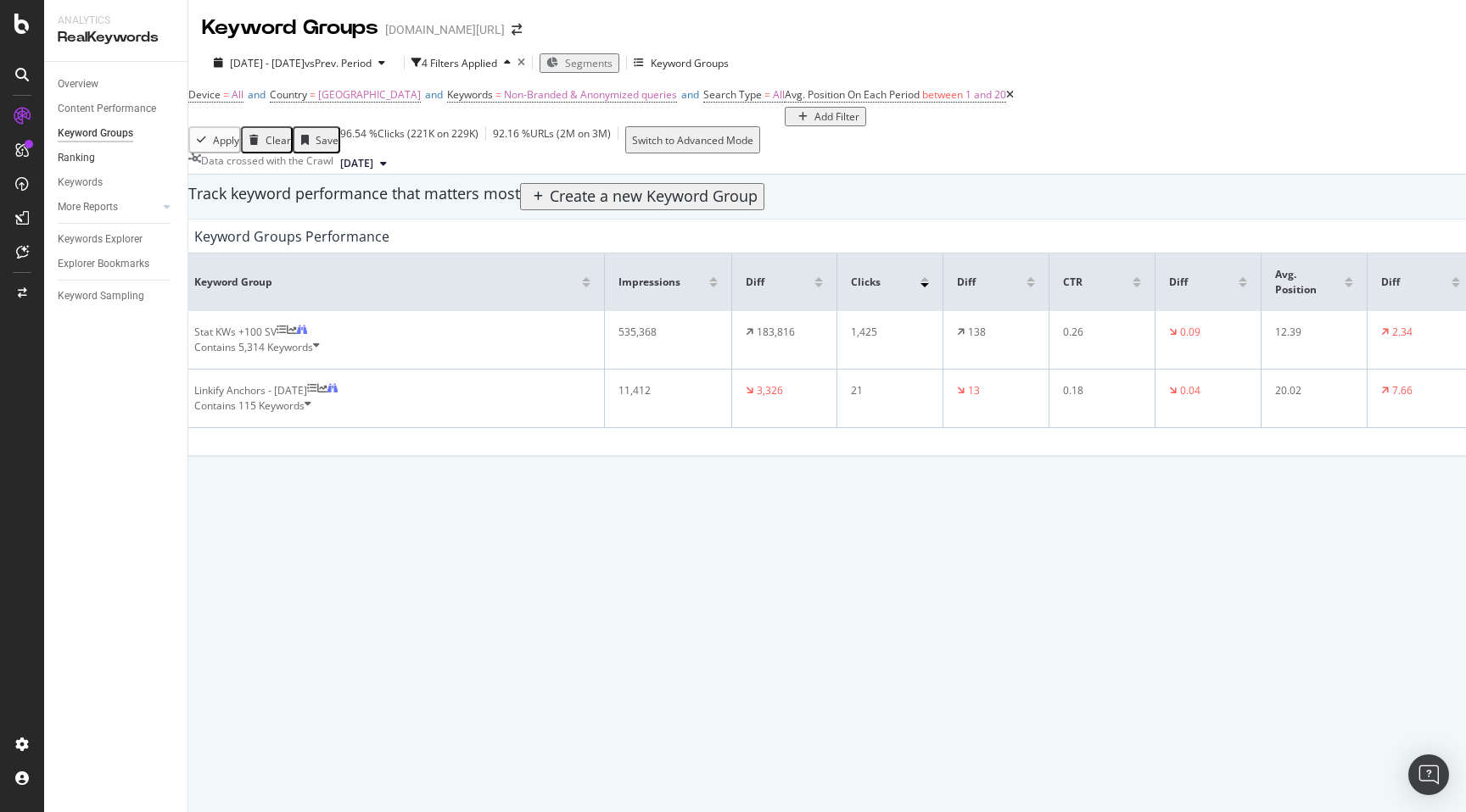
click at [107, 154] on link "Ranking" at bounding box center [117, 158] width 118 height 18
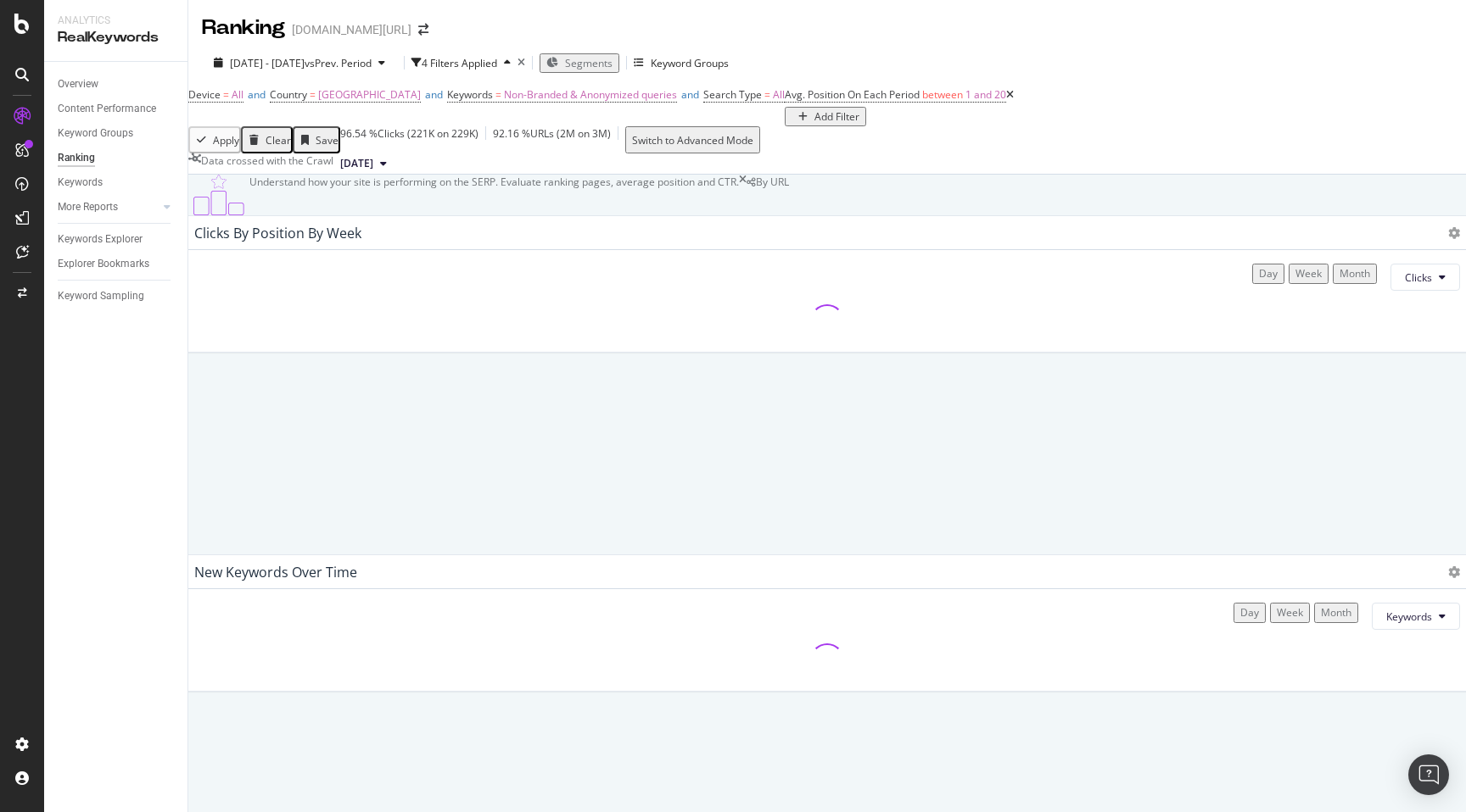
click at [1339, 280] on div "Month" at bounding box center [1354, 273] width 30 height 14
click at [1390, 291] on button "Clicks" at bounding box center [1425, 277] width 70 height 27
click at [1370, 383] on span "Rankings" at bounding box center [1390, 390] width 63 height 15
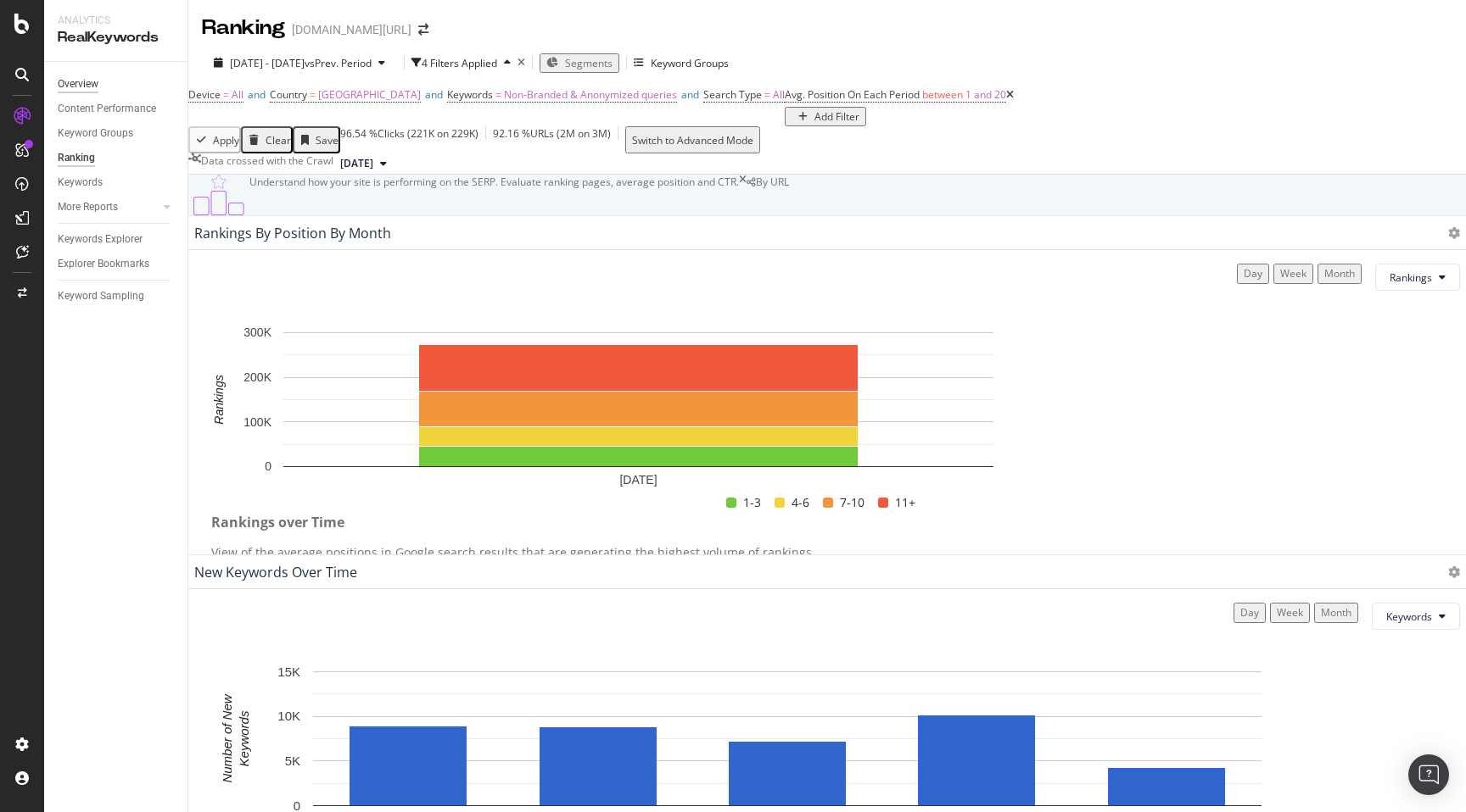
click at [72, 78] on div "Overview" at bounding box center [79, 85] width 41 height 18
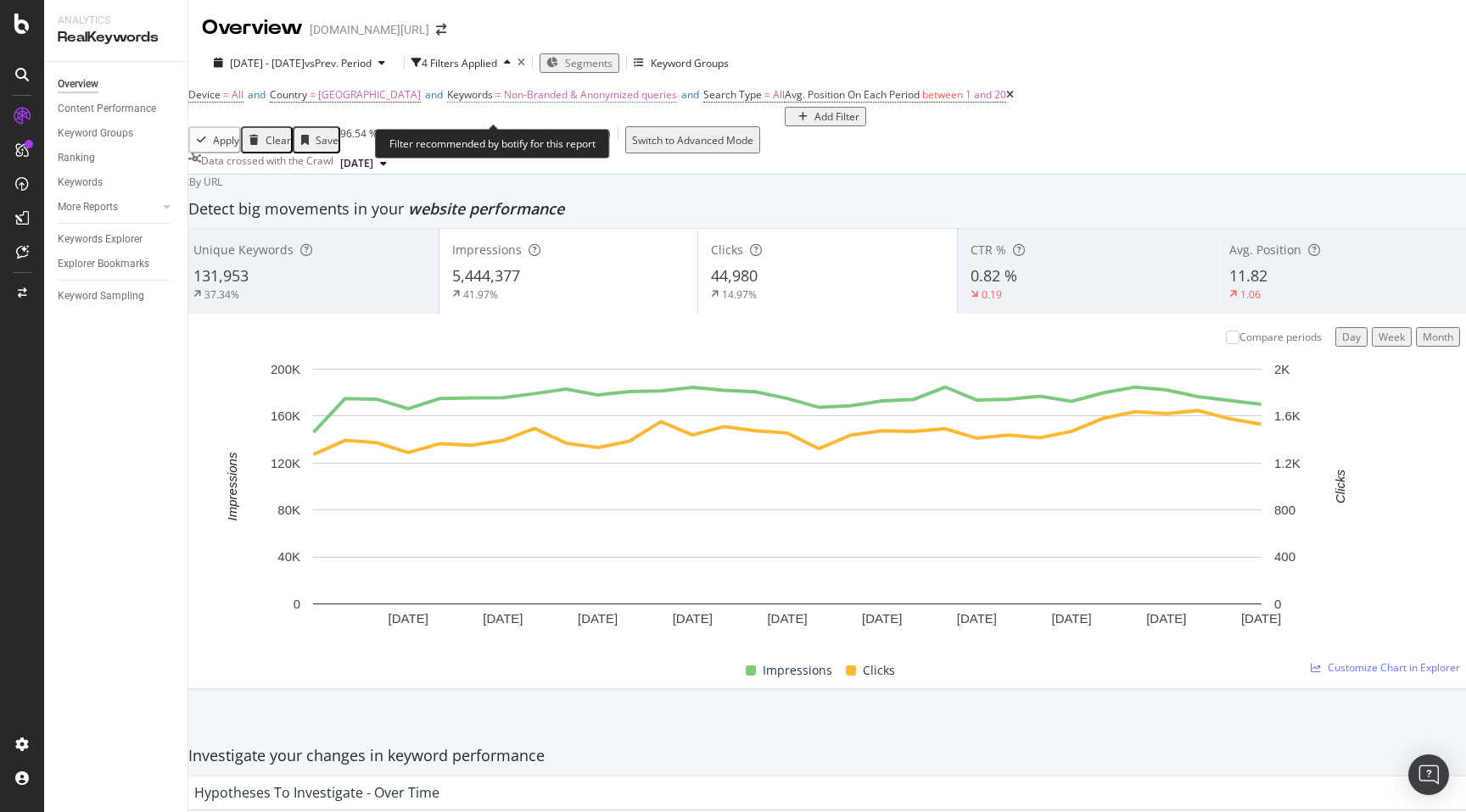
click at [569, 102] on span "Non-Branded & Anonymized queries" at bounding box center [590, 95] width 173 height 14
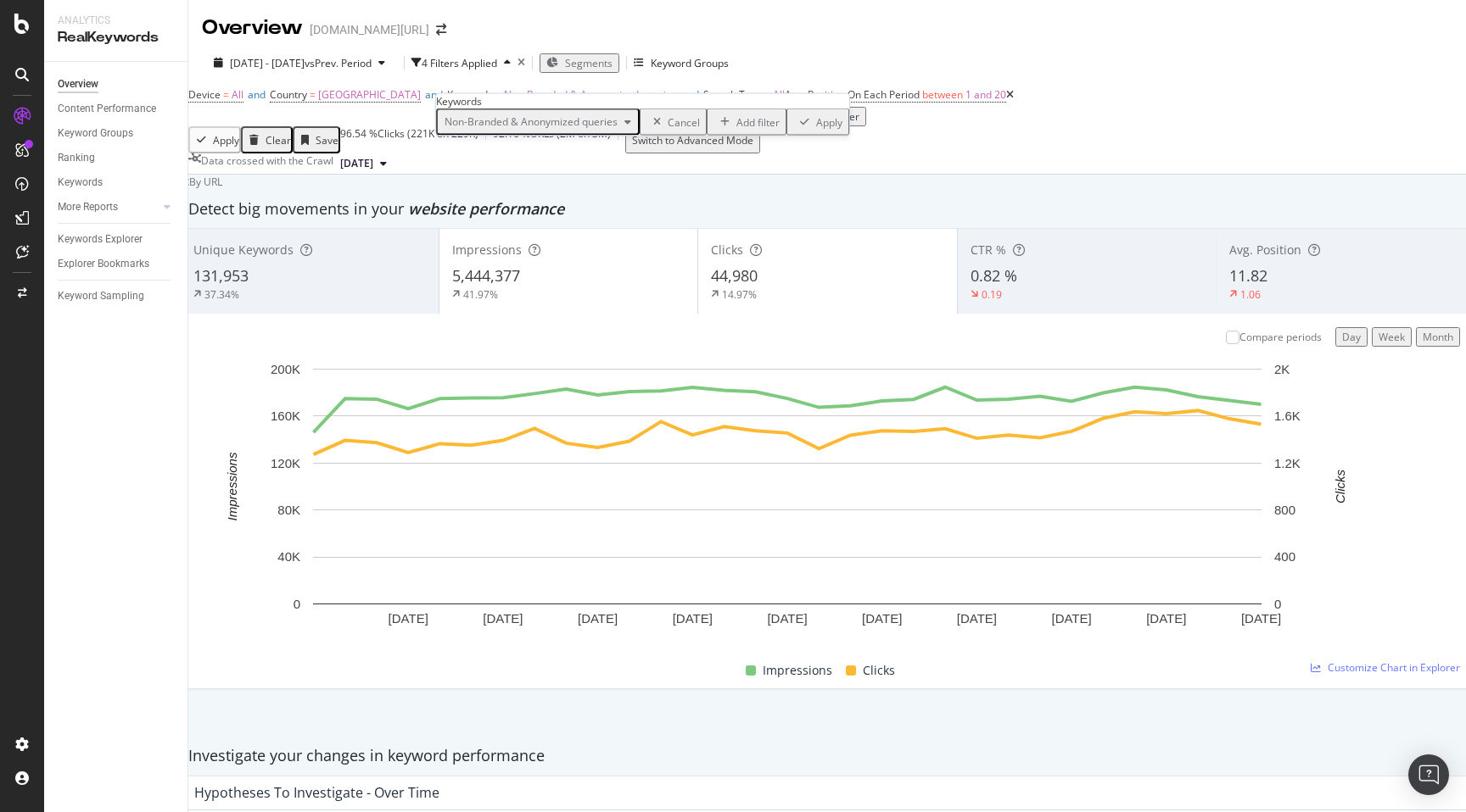
click at [518, 128] on span "Non-Branded & Anonymized queries" at bounding box center [527, 121] width 179 height 14
click at [534, 186] on span "Non-Branded" at bounding box center [553, 183] width 178 height 15
click at [706, 128] on div "Apply" at bounding box center [719, 121] width 26 height 14
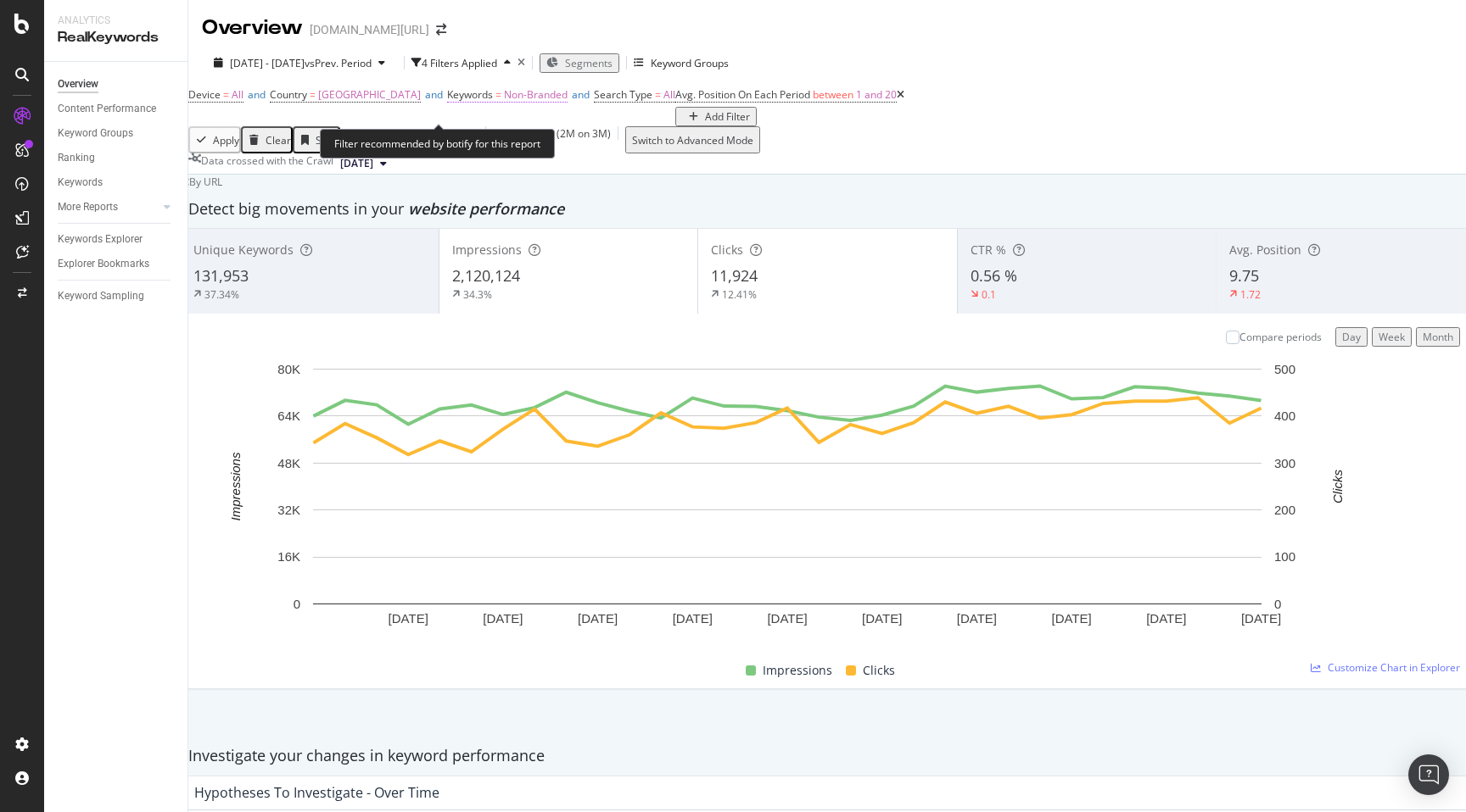
click at [504, 102] on span "Non-Branded" at bounding box center [535, 95] width 63 height 14
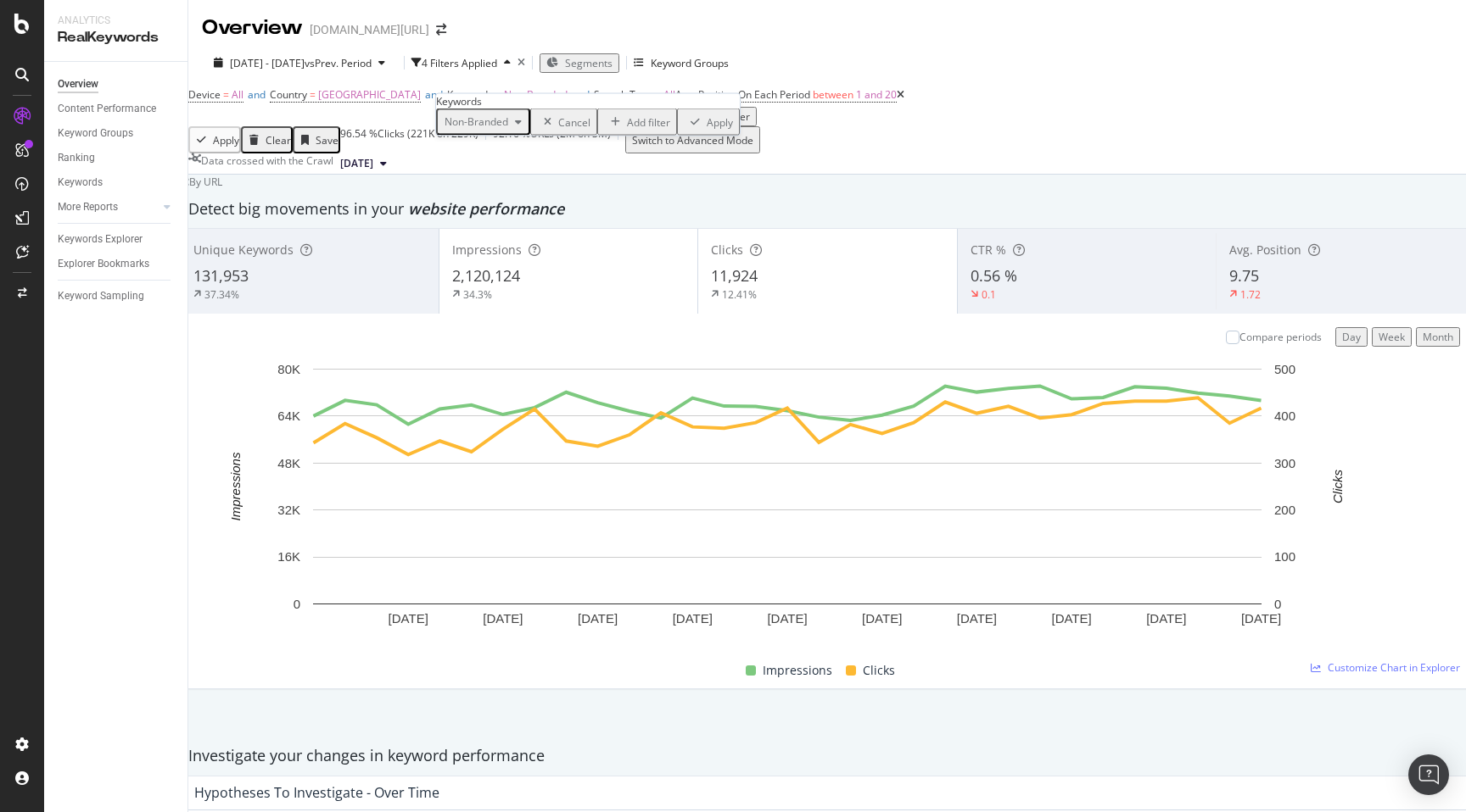
click at [507, 133] on div "Non-Branded" at bounding box center [483, 121] width 91 height 22
click at [523, 269] on span "Non-Branded & Anonymized queries" at bounding box center [551, 277] width 173 height 15
click at [816, 128] on div "Apply" at bounding box center [829, 121] width 26 height 14
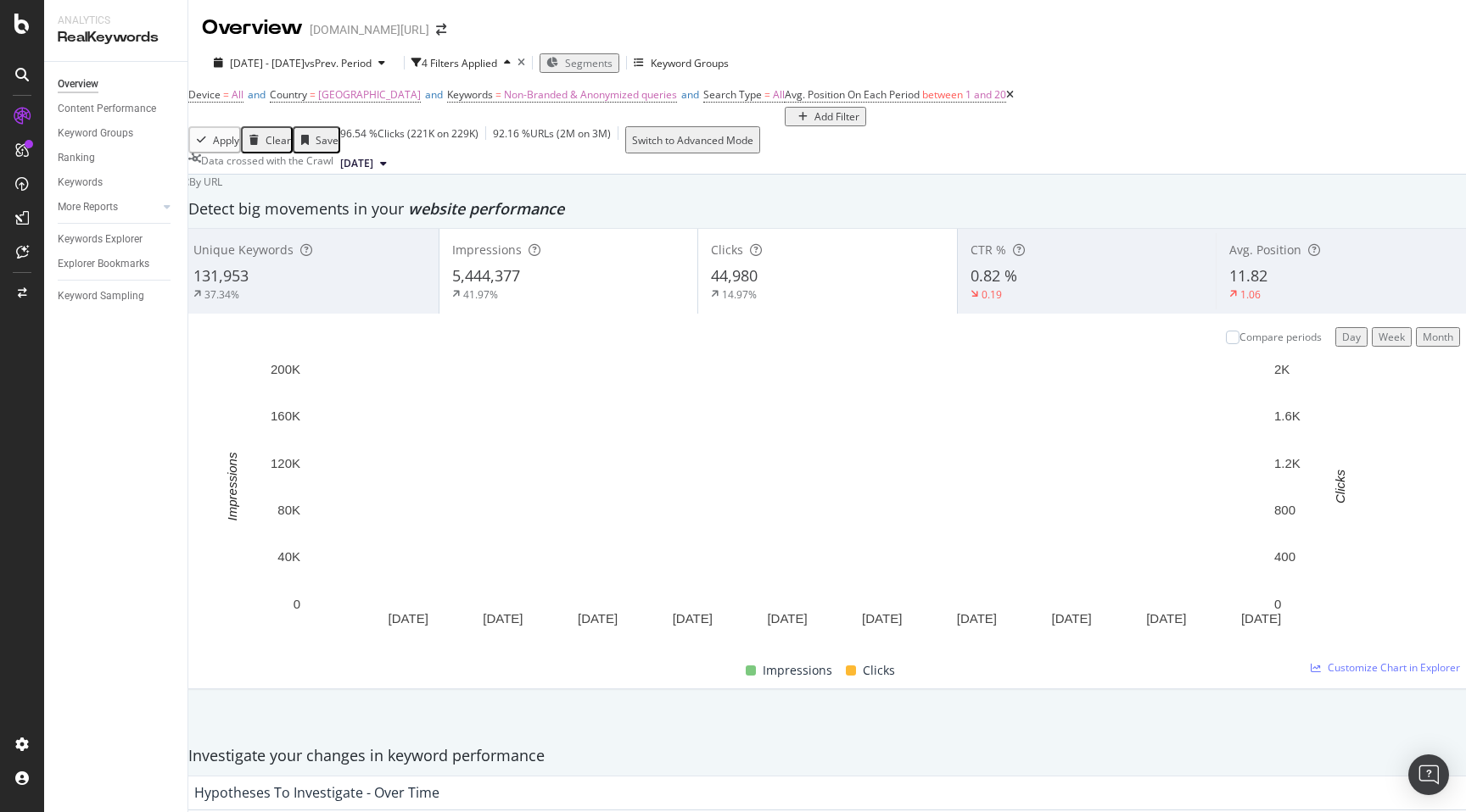
scroll to position [1333, 0]
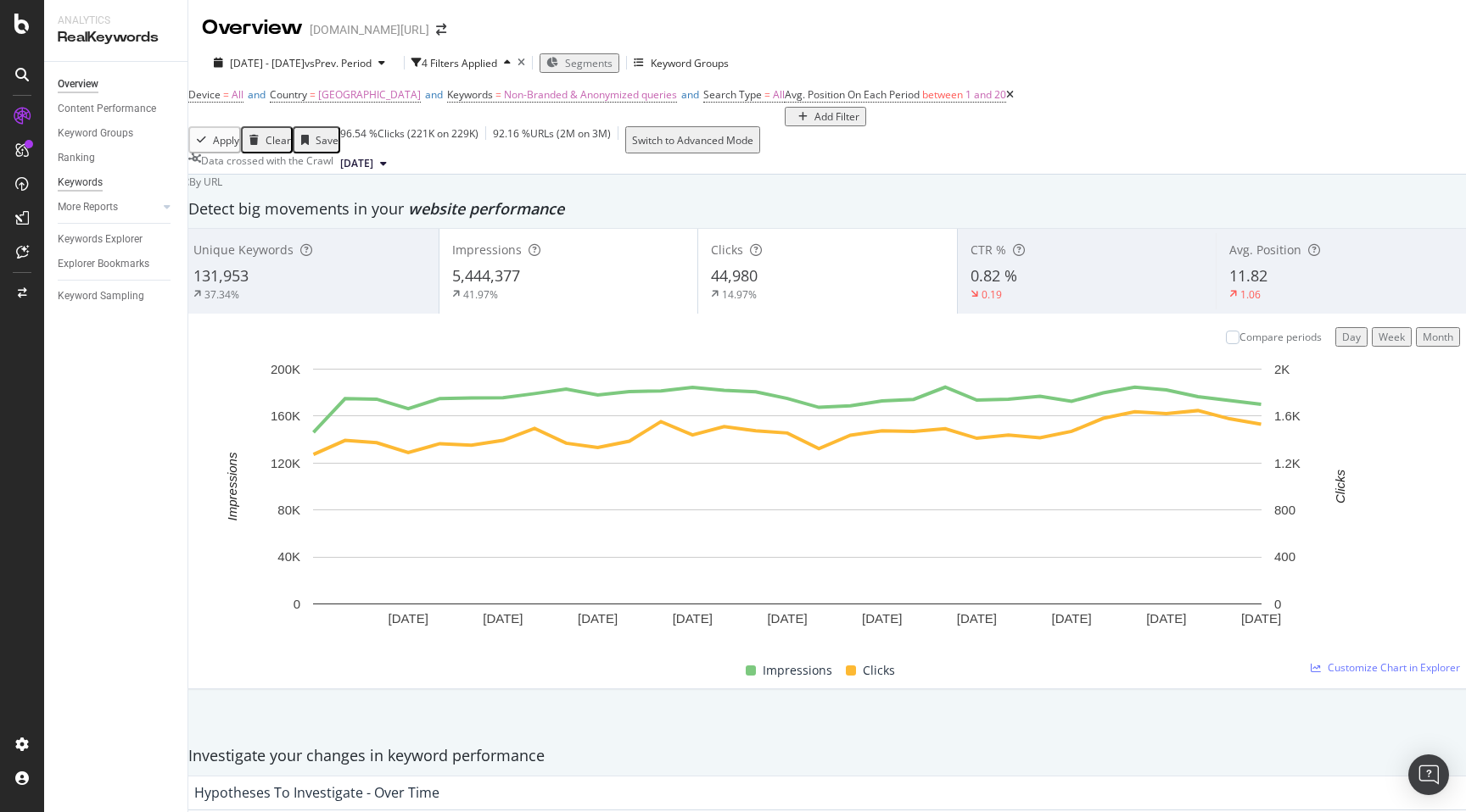
click at [87, 182] on div "Keywords" at bounding box center [80, 183] width 45 height 18
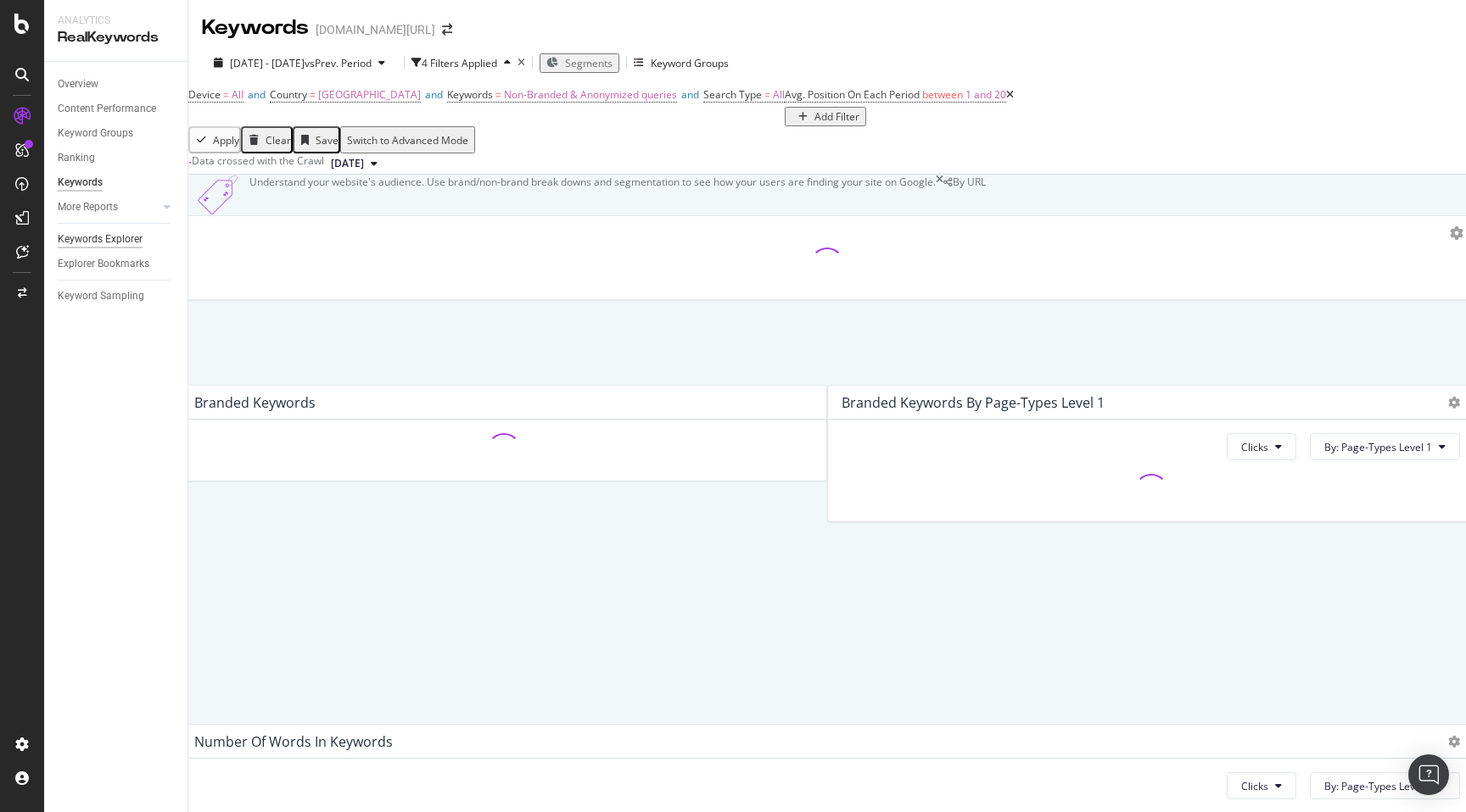
click at [124, 238] on div "Keywords Explorer" at bounding box center [100, 239] width 85 height 18
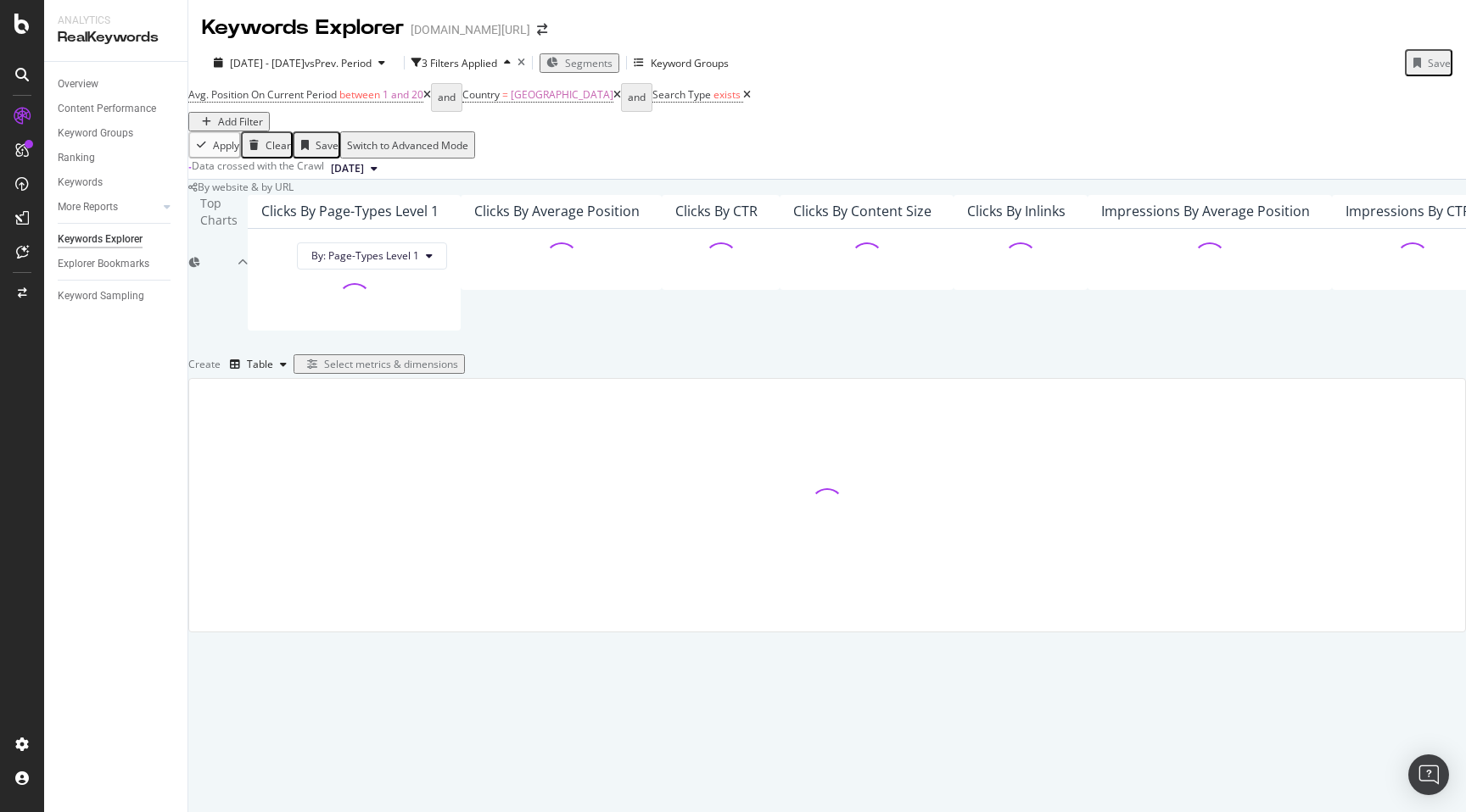
scroll to position [150, 0]
click at [1331, 378] on div "Create Table Select metrics & dimensions" at bounding box center [827, 364] width 1278 height 27
click at [458, 371] on div "Select metrics & dimensions" at bounding box center [379, 364] width 158 height 14
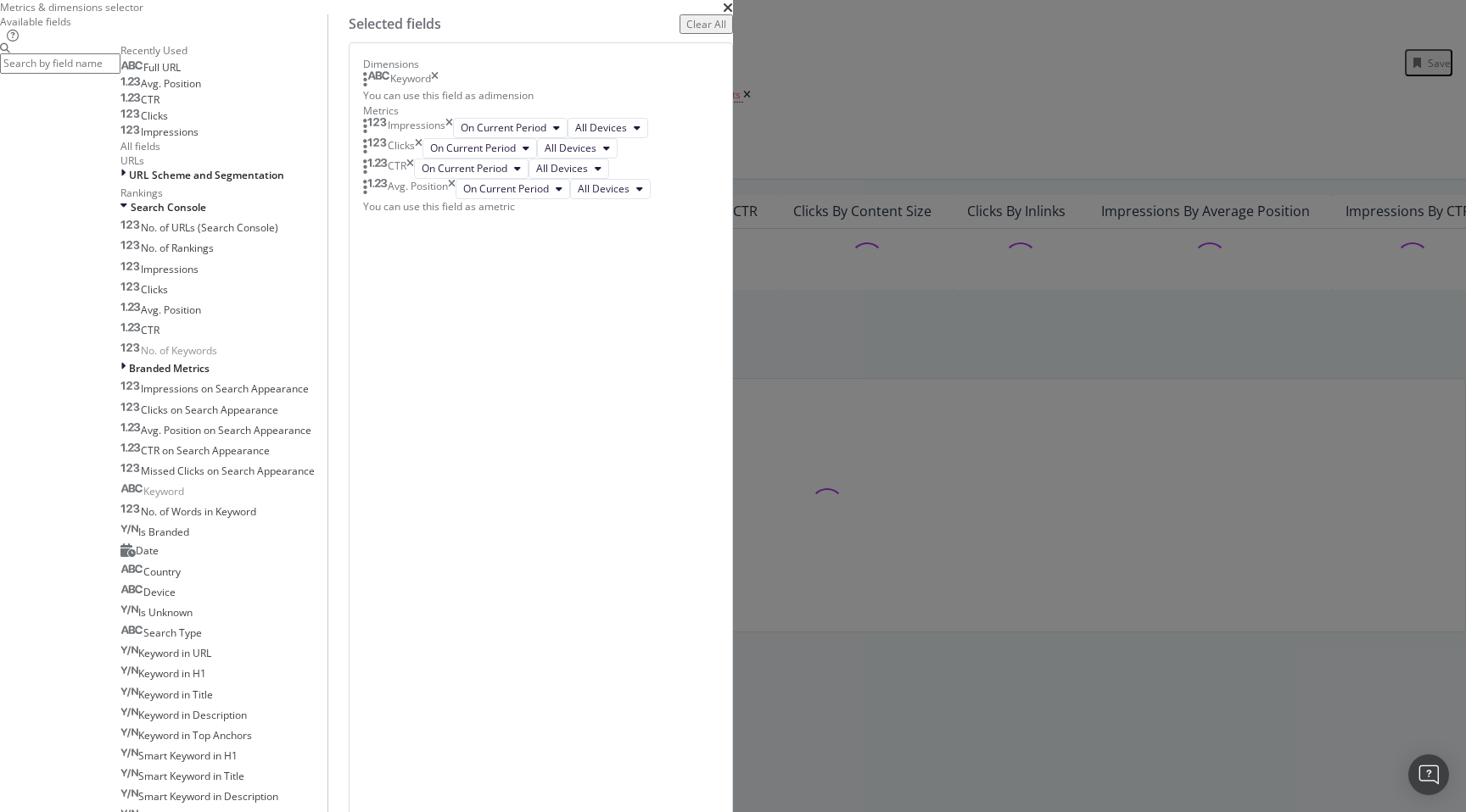
click at [453, 138] on div "Impressions" at bounding box center [408, 128] width 90 height 21
click at [422, 159] on icon "times" at bounding box center [419, 148] width 8 height 21
click at [414, 159] on icon "times" at bounding box center [410, 148] width 8 height 21
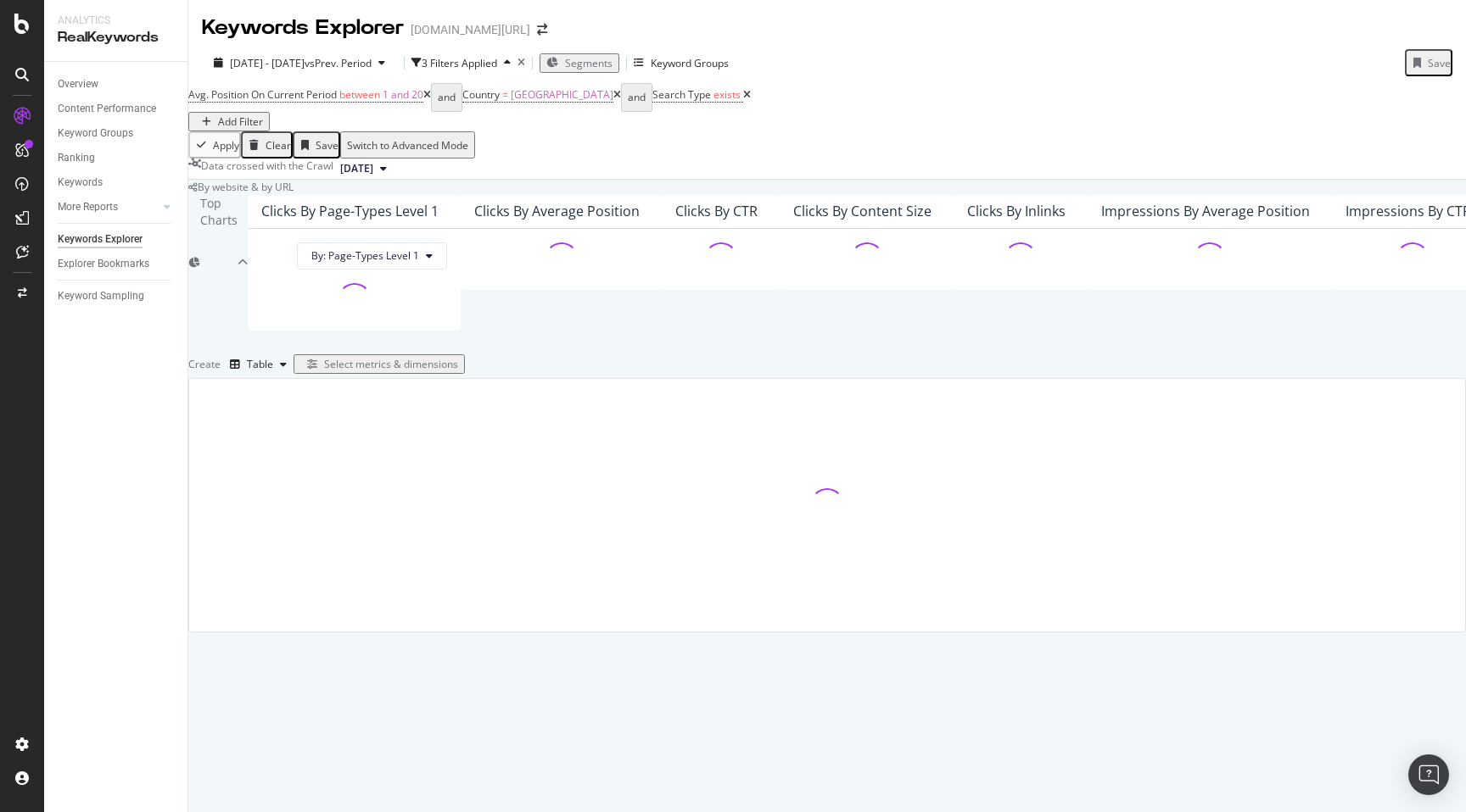
click at [743, 100] on icon at bounding box center [746, 95] width 8 height 10
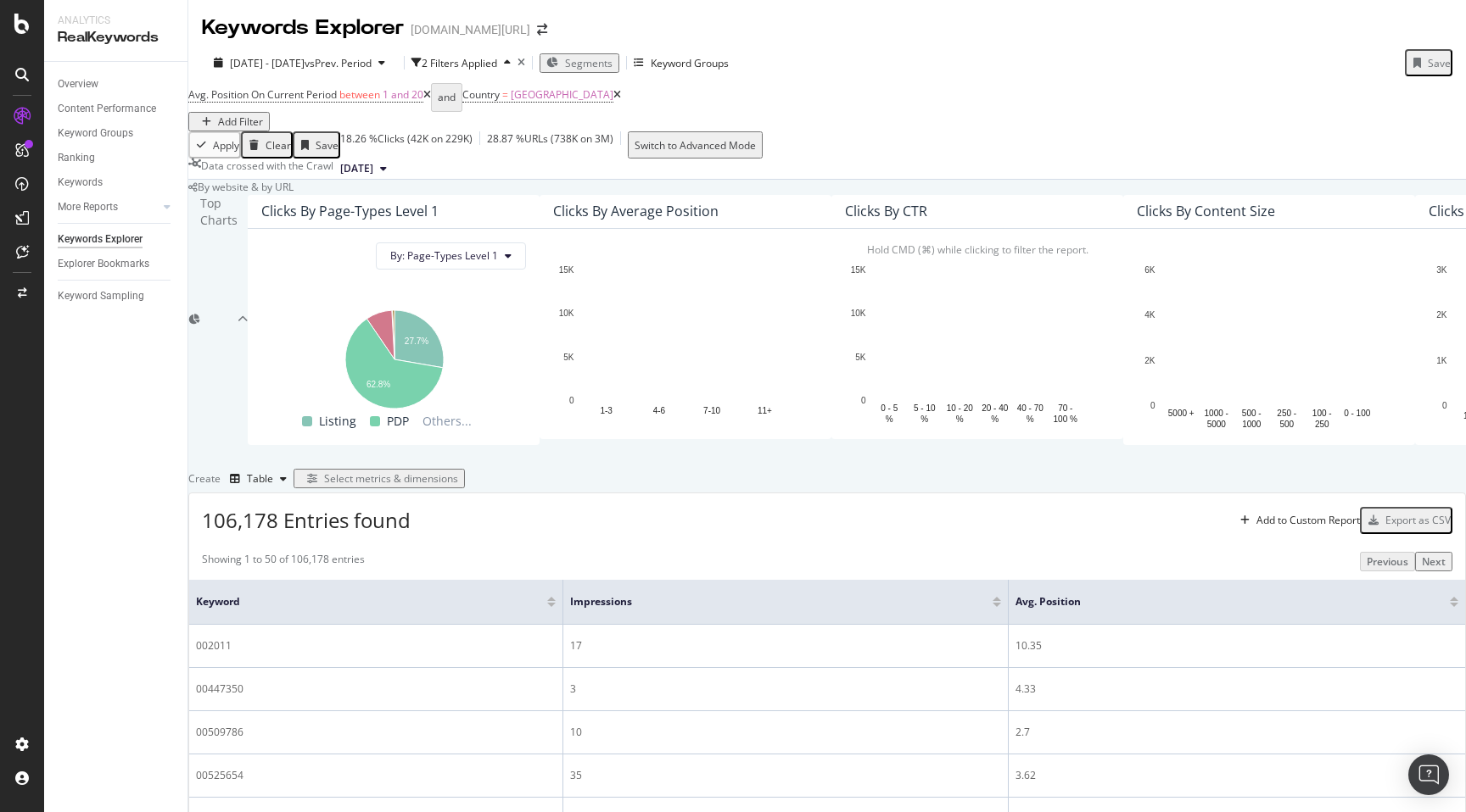
scroll to position [121, 0]
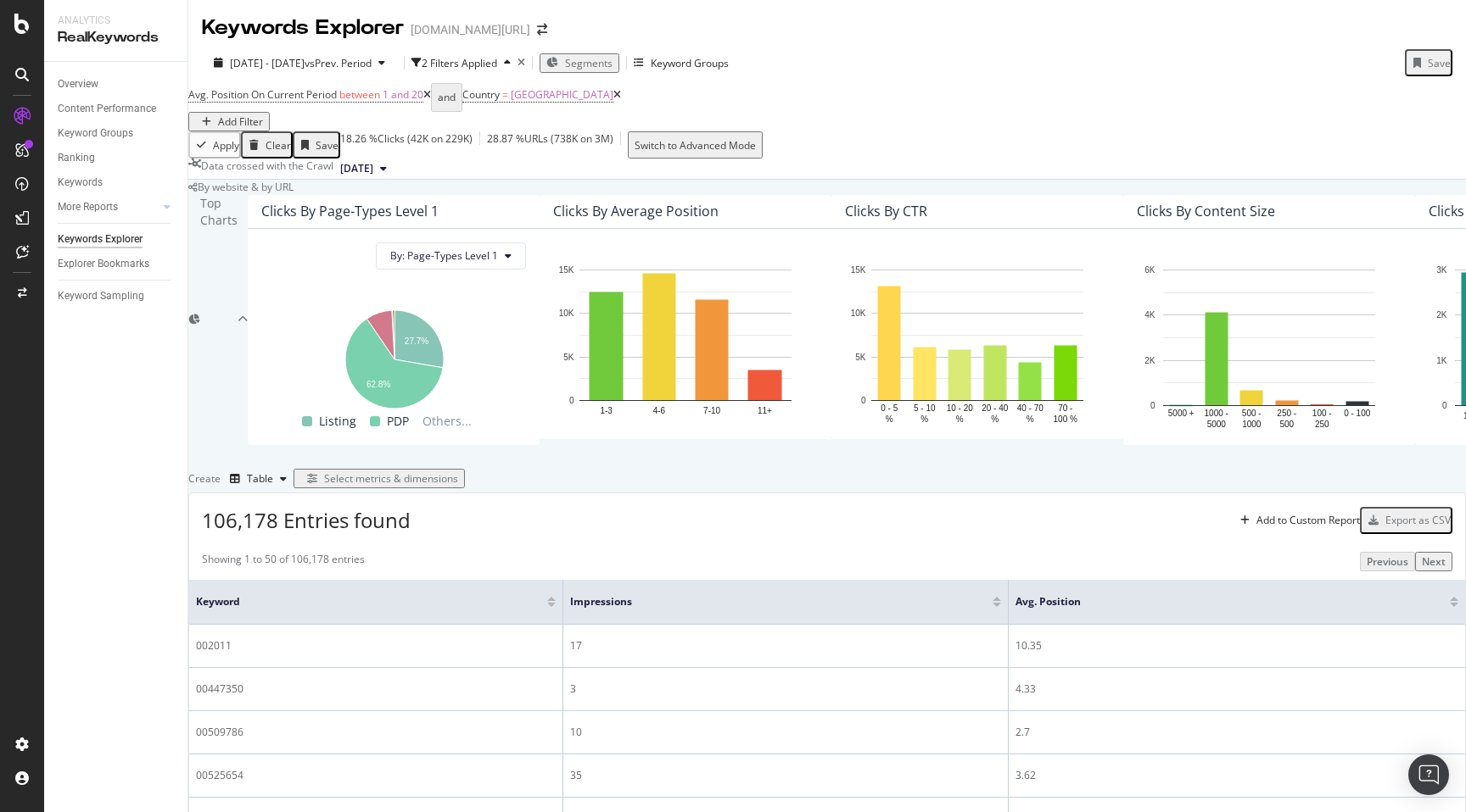
click at [1450, 607] on div at bounding box center [1454, 604] width 9 height 4
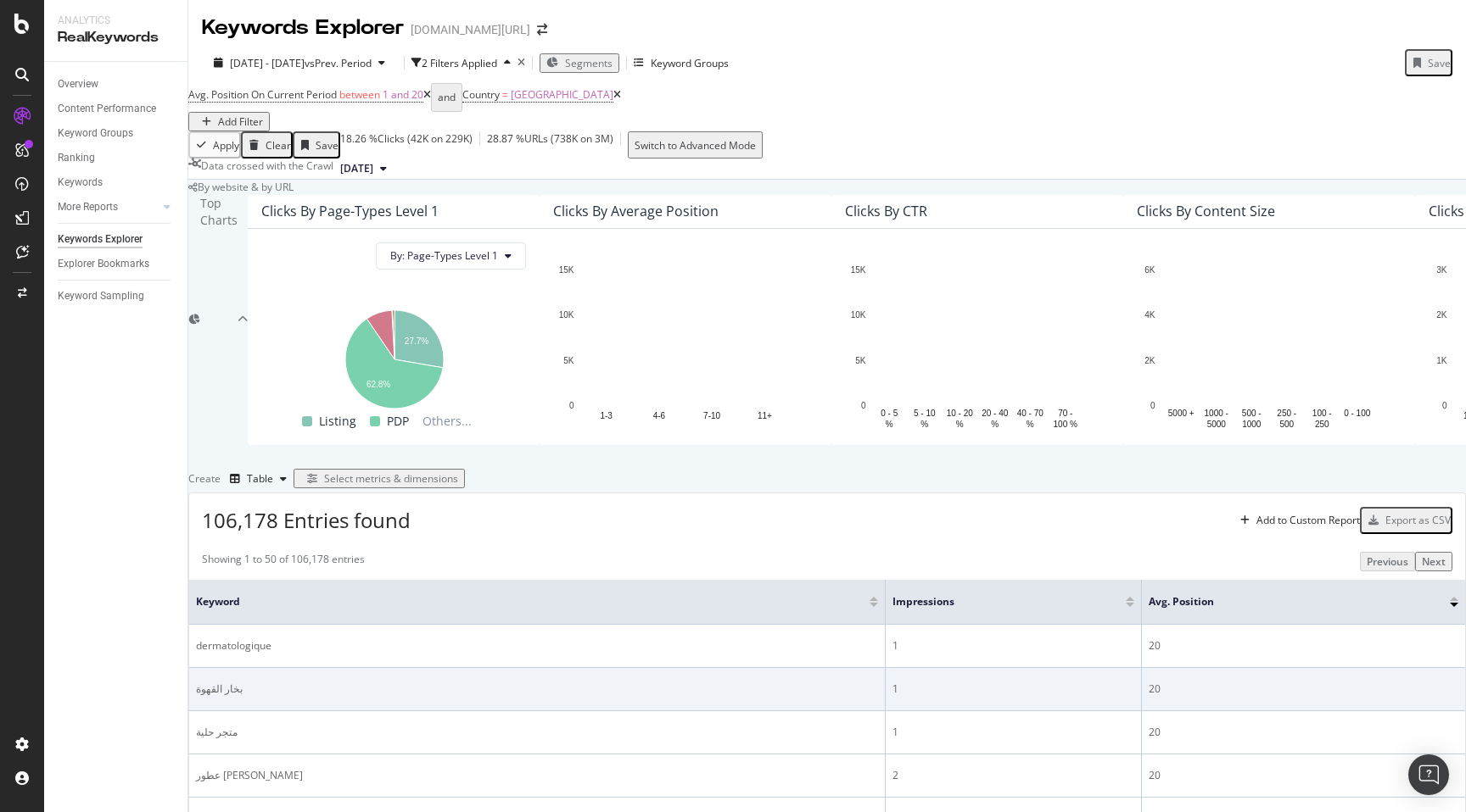
scroll to position [313, 0]
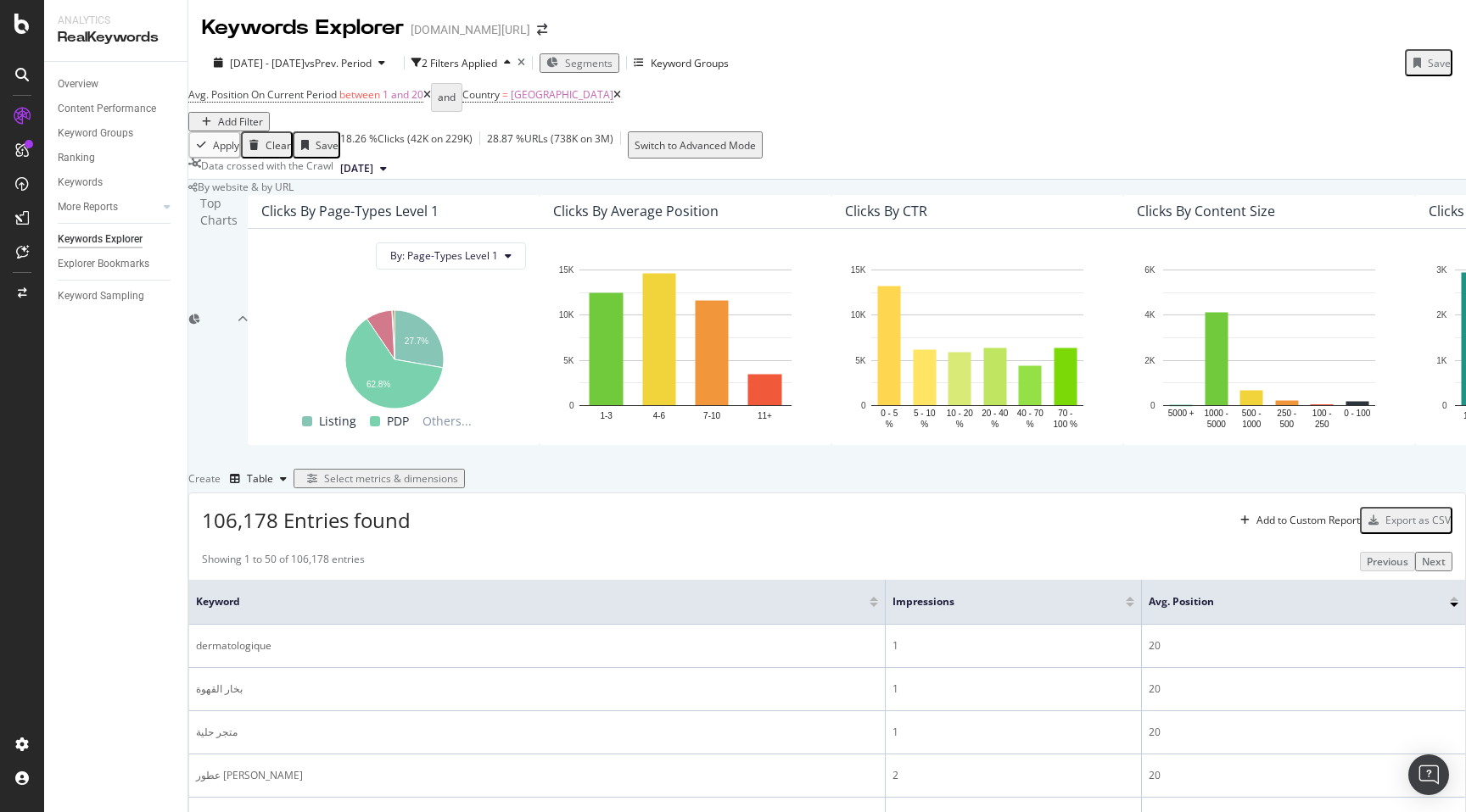
click at [1450, 602] on div at bounding box center [1454, 604] width 9 height 4
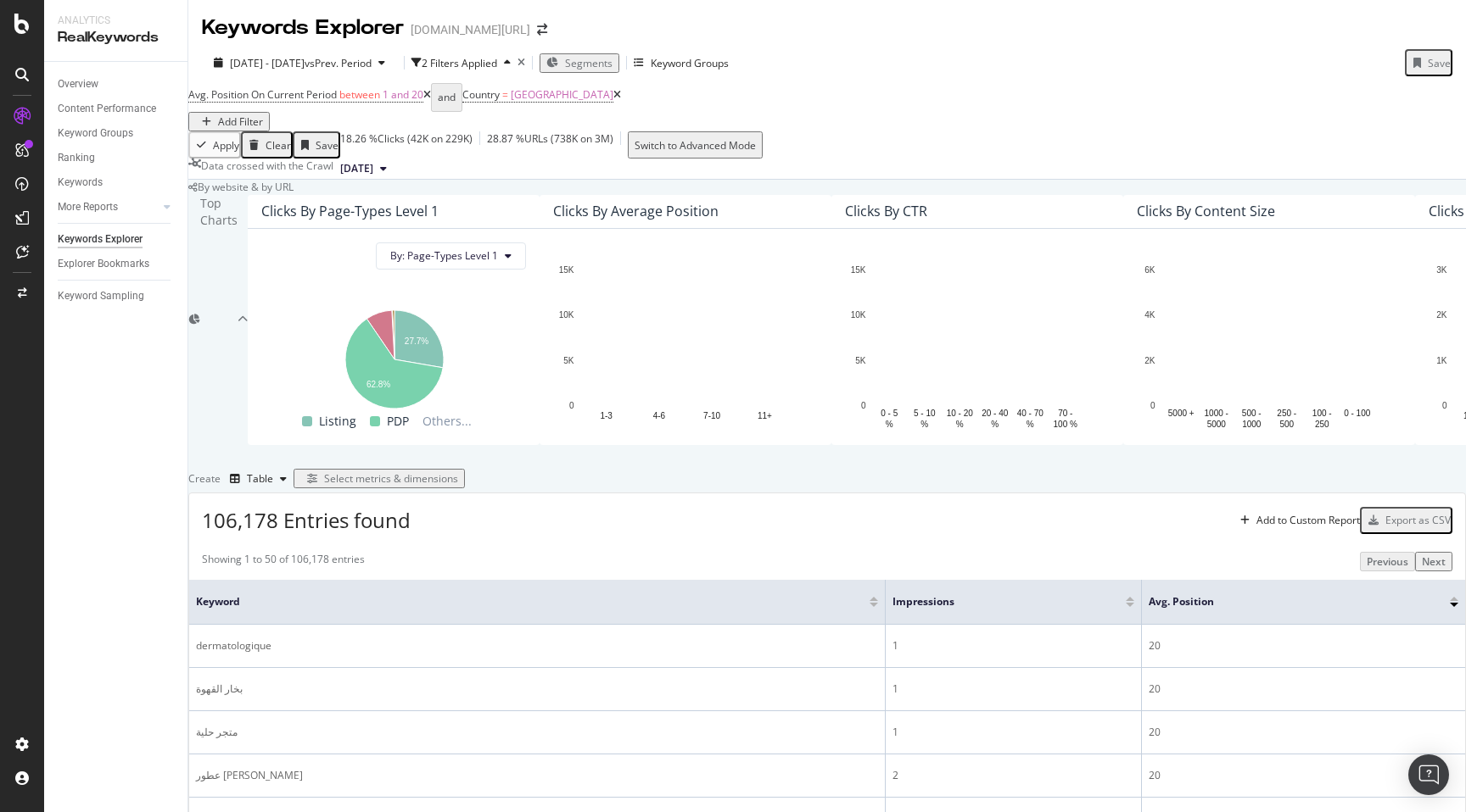
scroll to position [313, 0]
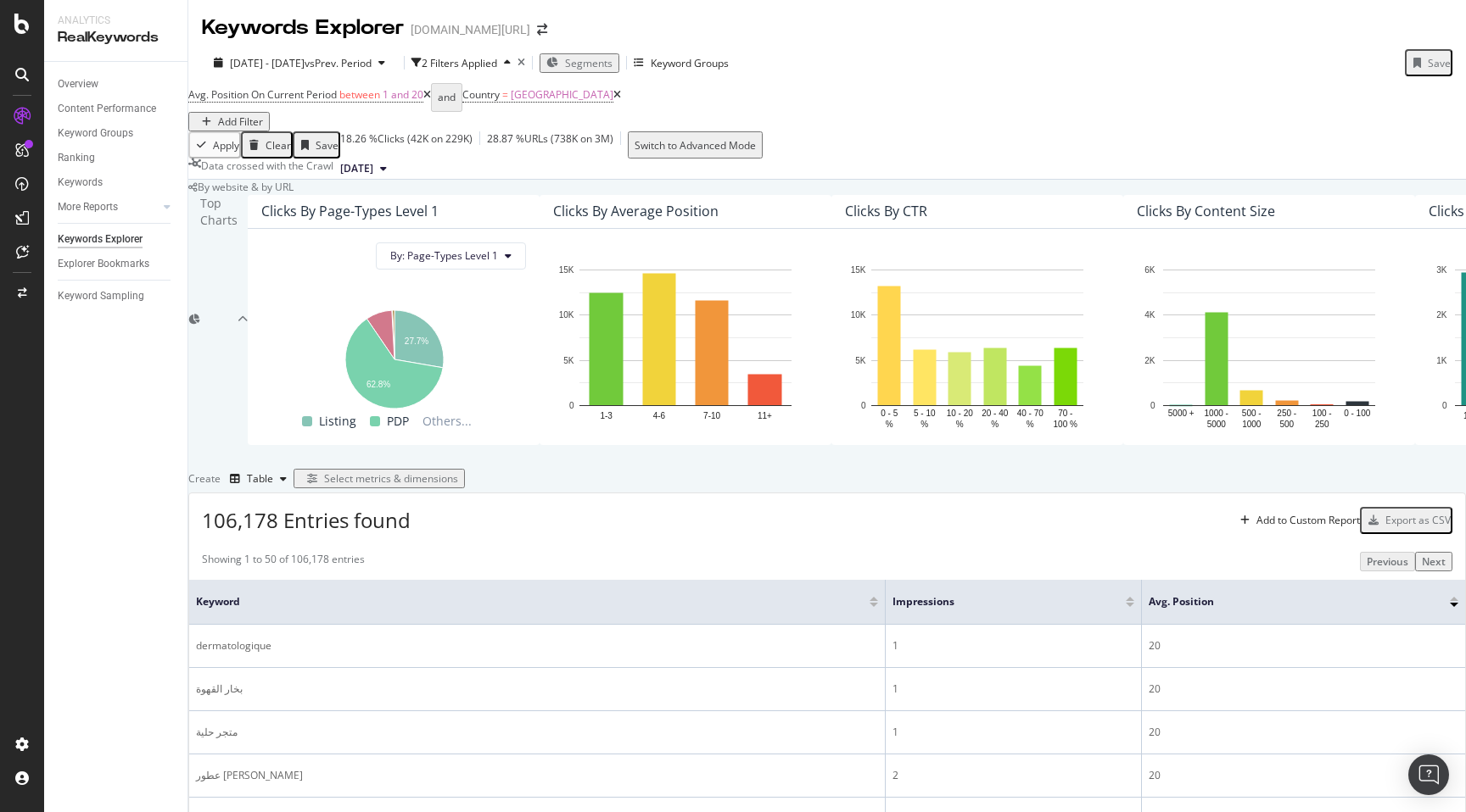
click at [1450, 602] on div at bounding box center [1454, 604] width 9 height 4
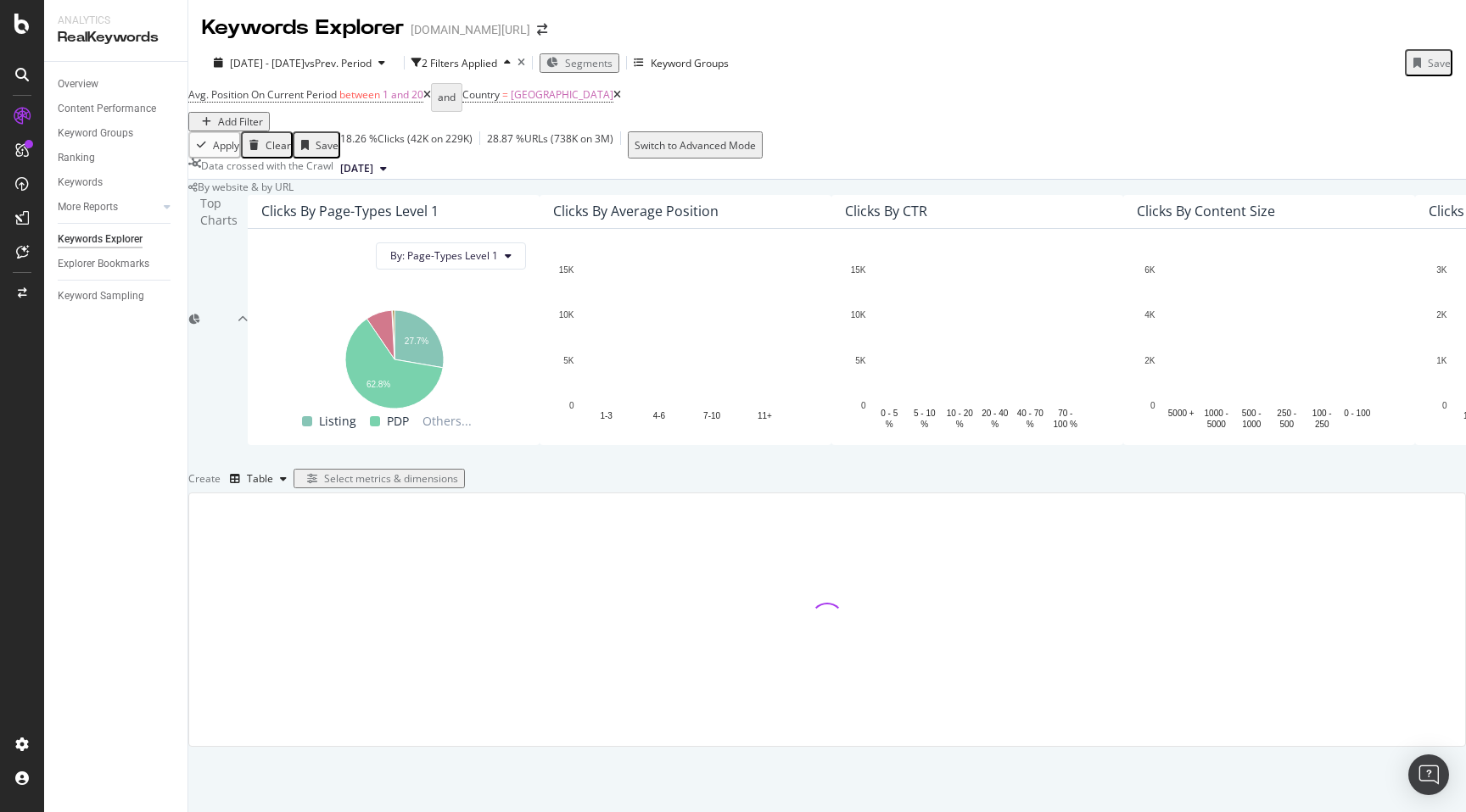
scroll to position [313, 0]
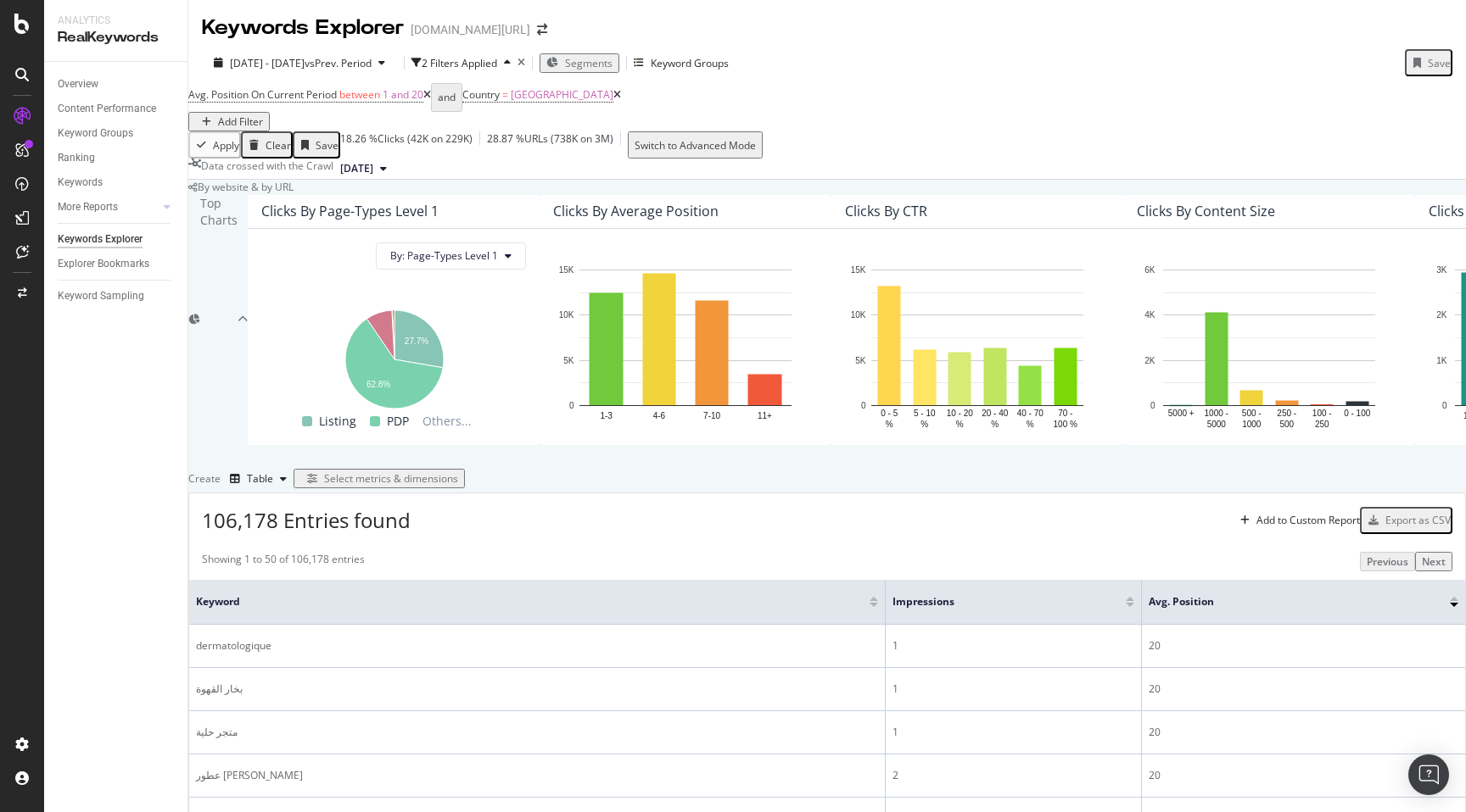
click at [1450, 597] on div at bounding box center [1454, 599] width 9 height 4
click at [68, 73] on div "Overview" at bounding box center [122, 85] width 129 height 25
click at [88, 85] on div "Overview" at bounding box center [79, 85] width 41 height 18
